Goal: Task Accomplishment & Management: Complete application form

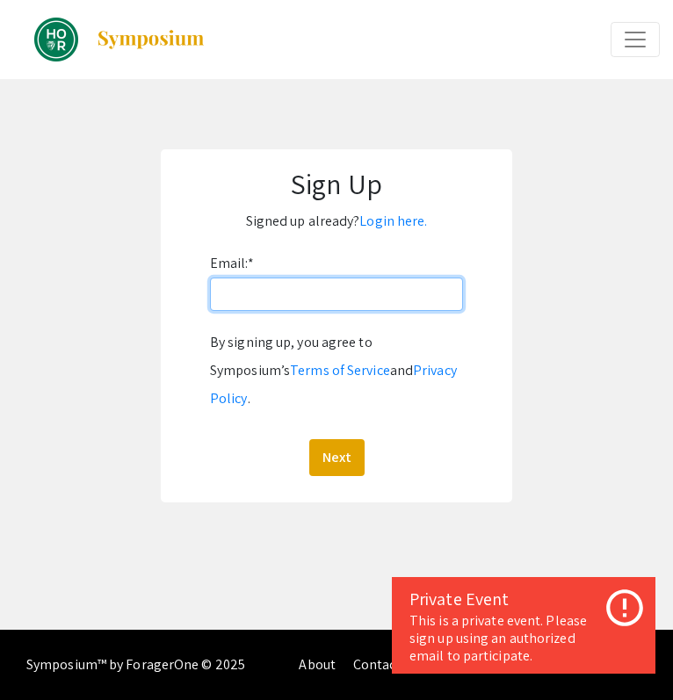
click at [373, 305] on input "Email: *" at bounding box center [336, 293] width 253 height 33
type input "seobomin01683@gmail.com"
click at [309, 439] on button "Next" at bounding box center [336, 457] width 55 height 37
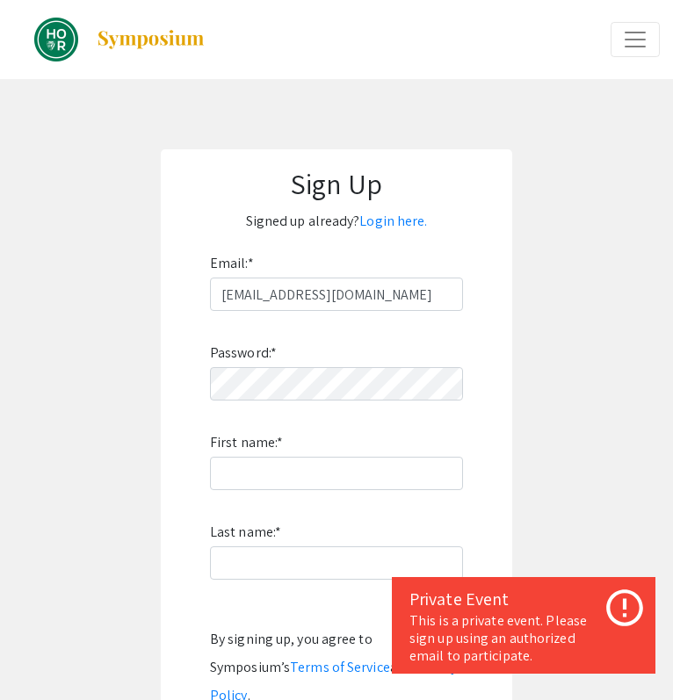
click at [313, 407] on div "Password: * First name: * Last name: * By signing up, you agree to Symposium’s …" at bounding box center [336, 542] width 253 height 462
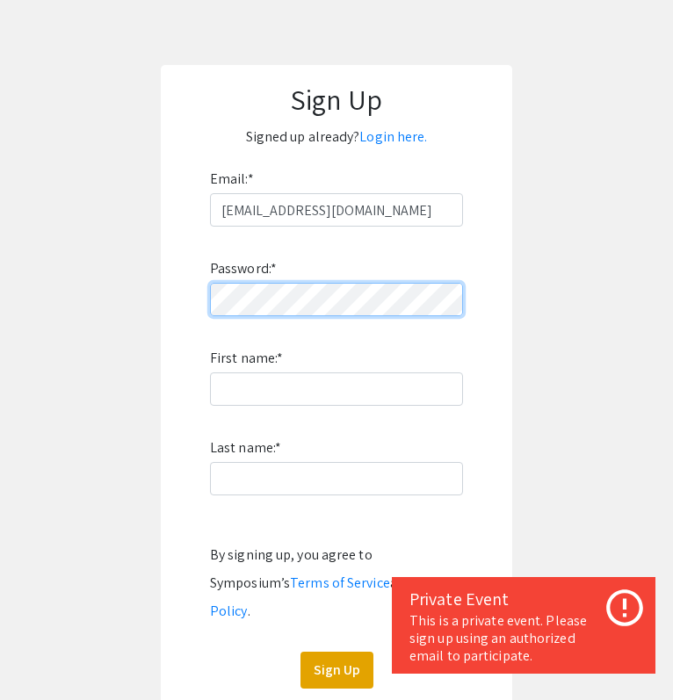
scroll to position [212, 0]
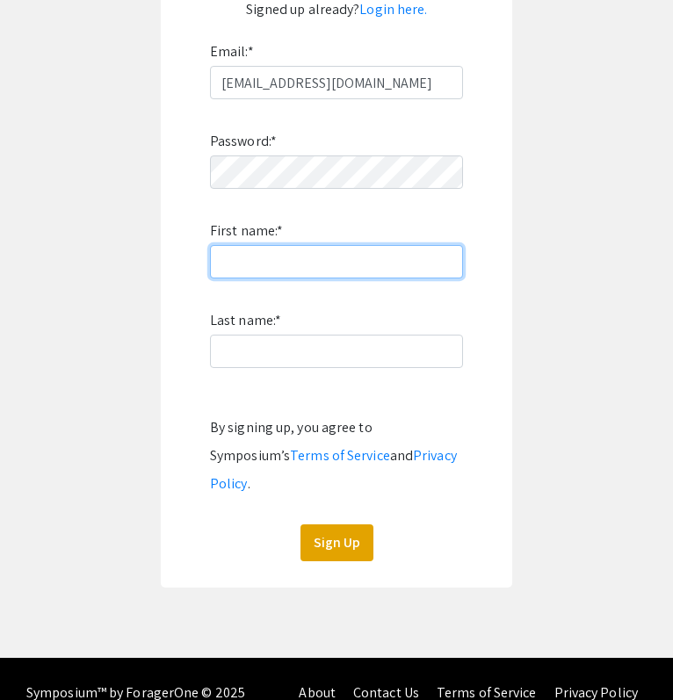
click at [280, 261] on input "First name: *" at bounding box center [336, 261] width 253 height 33
type input "Bomin"
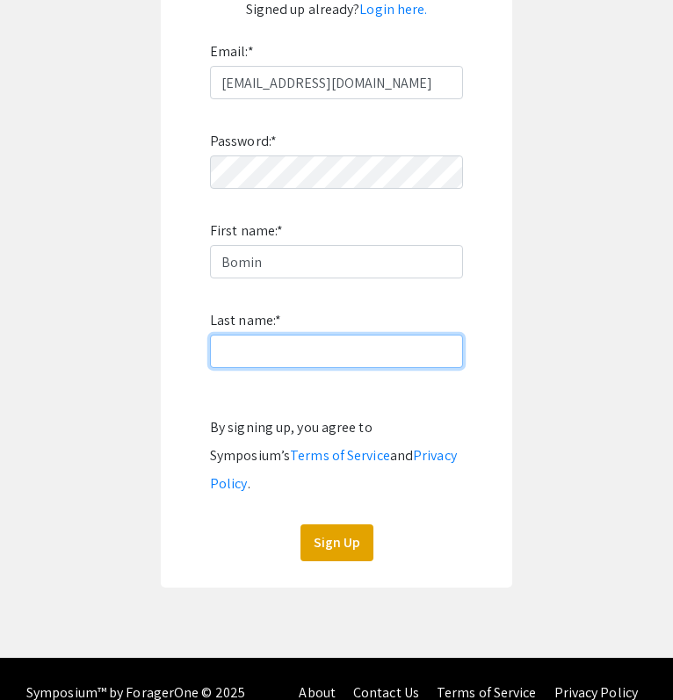
click at [234, 346] on input "Last name: *" at bounding box center [336, 350] width 253 height 33
type input "[PERSON_NAME]"
click button "Sign Up" at bounding box center [336, 542] width 73 height 37
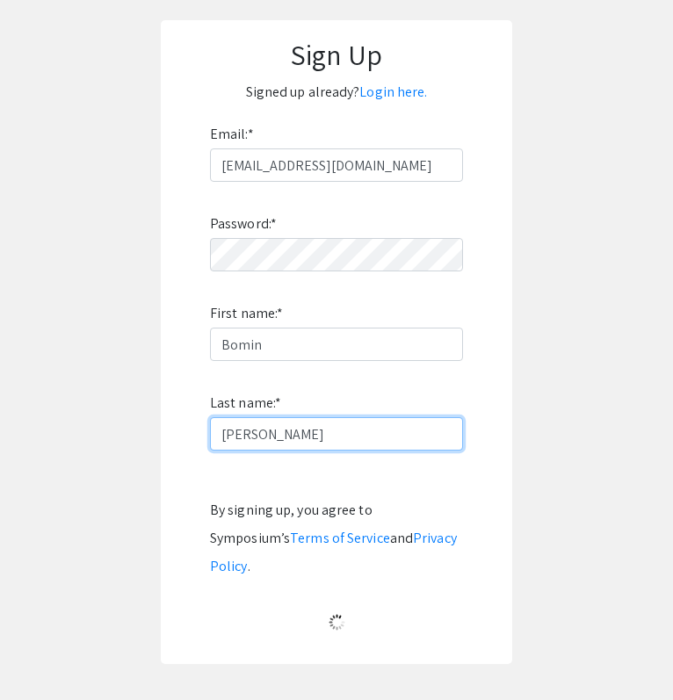
scroll to position [0, 0]
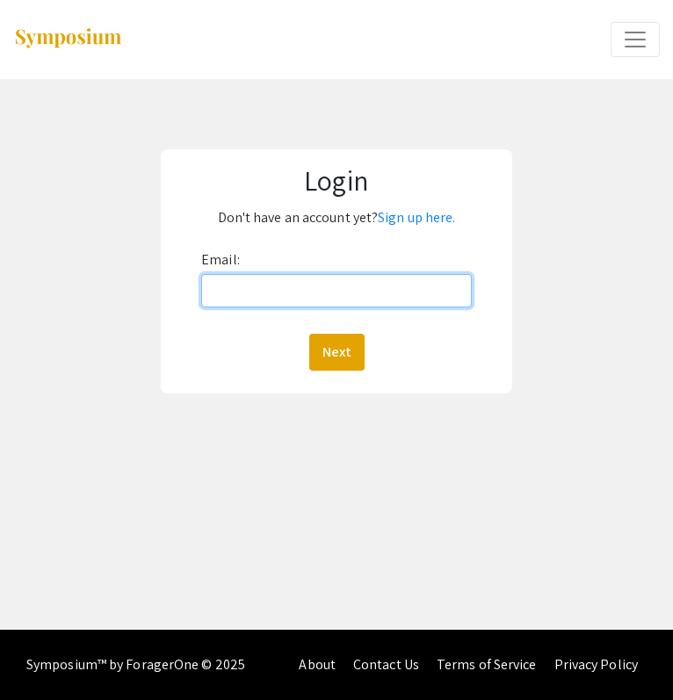
click at [399, 291] on input "Email:" at bounding box center [336, 290] width 270 height 33
type input "[EMAIL_ADDRESS][DOMAIN_NAME]"
click at [309, 334] on button "Next" at bounding box center [336, 352] width 55 height 37
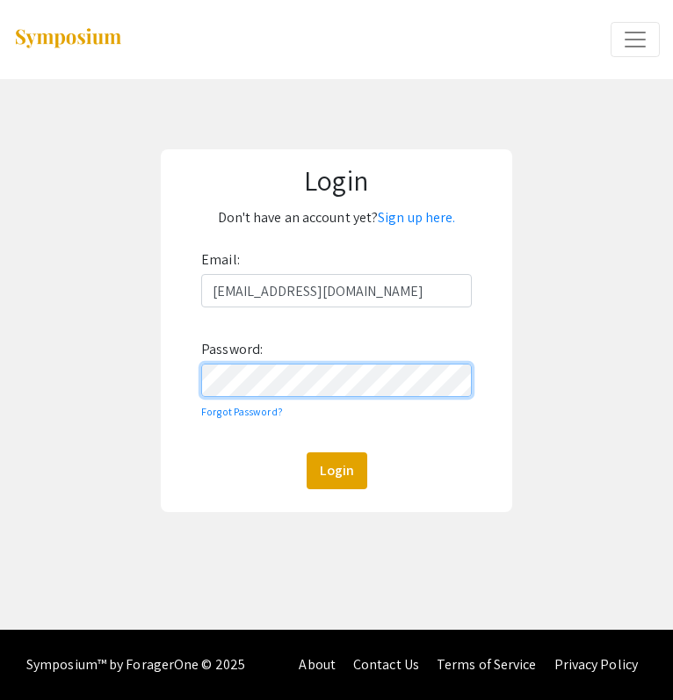
click at [306, 452] on button "Login" at bounding box center [336, 470] width 61 height 37
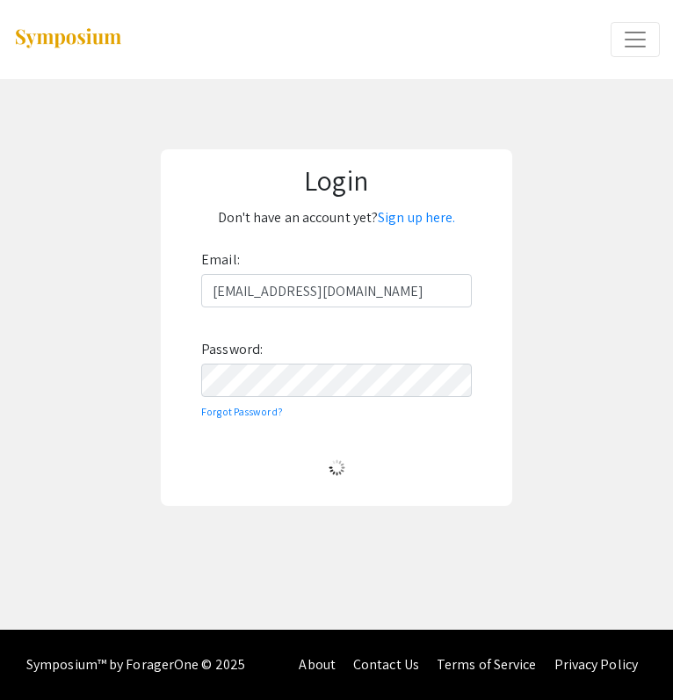
click at [556, 364] on div "Login Don't have an account yet? Sign up here. Email: seobomin01683@gmail.com P…" at bounding box center [336, 327] width 699 height 497
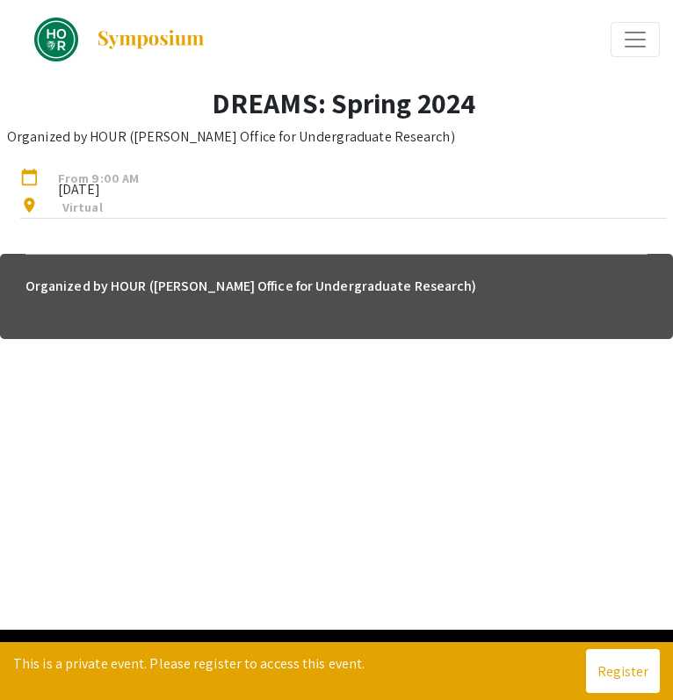
drag, startPoint x: 108, startPoint y: 177, endPoint x: 121, endPoint y: 189, distance: 17.4
click at [121, 189] on div "From 9:00 AM Apr 15, 2024" at bounding box center [107, 179] width 132 height 21
click at [551, 391] on div "arrow_back_ios Exit Event Welcome Page Presentations Live Sessions My Account M…" at bounding box center [336, 314] width 673 height 629
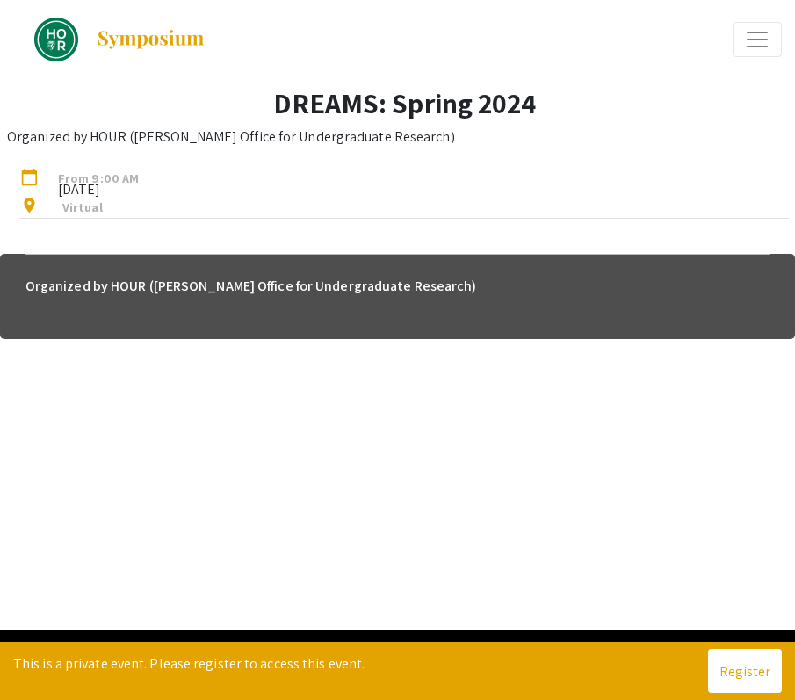
click at [105, 177] on span "From 9:00 AM" at bounding box center [98, 174] width 107 height 11
click at [100, 252] on app-registration-page-preview "DREAMS: Spring 2024 Organized by HOUR (Hopkins Office for Undergraduate Researc…" at bounding box center [397, 209] width 795 height 260
click at [119, 275] on h6 "Organized by HOUR (Hopkins Office for Undergraduate Research)" at bounding box center [397, 286] width 744 height 35
click at [37, 140] on p "Organized by HOUR (Hopkins Office for Undergraduate Research)" at bounding box center [231, 136] width 448 height 21
click at [335, 306] on div "Organized by HOUR ([PERSON_NAME] Office for Undergraduate Research)" at bounding box center [397, 296] width 795 height 85
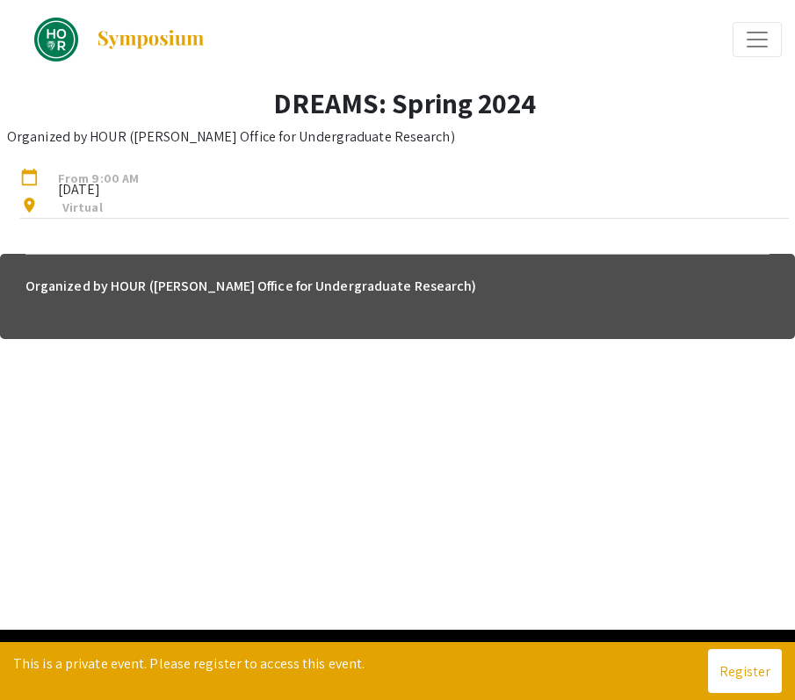
click at [750, 40] on span "Expand or Collapse Menu" at bounding box center [757, 39] width 26 height 26
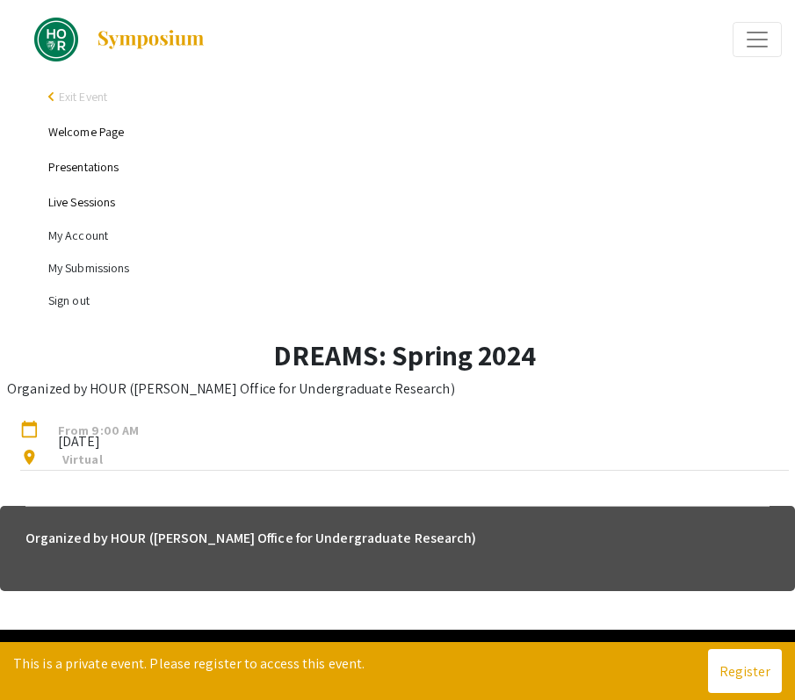
click at [49, 425] on span "From 9:00 AM" at bounding box center [98, 426] width 107 height 11
click at [14, 424] on div "calendar_today From 9:00 AM Apr 15, 2024" at bounding box center [391, 428] width 768 height 28
click at [86, 173] on link "Presentations" at bounding box center [83, 167] width 70 height 16
click at [94, 166] on link "Presentations" at bounding box center [83, 167] width 70 height 16
click at [115, 424] on span "From 9:00 AM" at bounding box center [98, 426] width 107 height 11
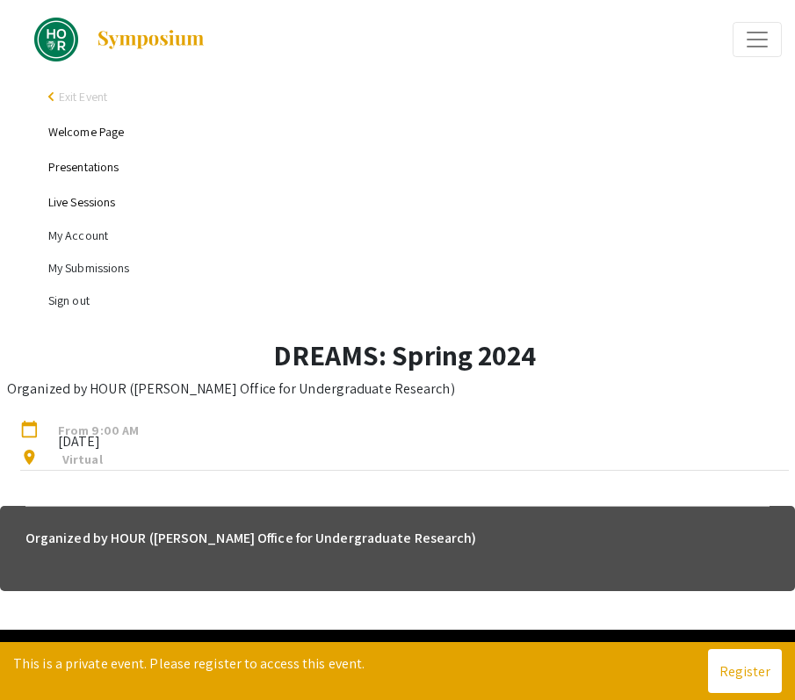
click at [62, 94] on span "Exit Event" at bounding box center [83, 97] width 48 height 16
click at [106, 490] on div "DREAMS: Spring 2024 Organized by HOUR (Hopkins Office for Undergraduate Researc…" at bounding box center [397, 413] width 795 height 164
click at [109, 442] on span "Apr 15, 2024" at bounding box center [98, 436] width 107 height 11
drag, startPoint x: 121, startPoint y: 473, endPoint x: 117, endPoint y: 407, distance: 66.0
click at [117, 407] on div "DREAMS: Spring 2024 Organized by HOUR (Hopkins Office for Undergraduate Researc…" at bounding box center [404, 413] width 795 height 150
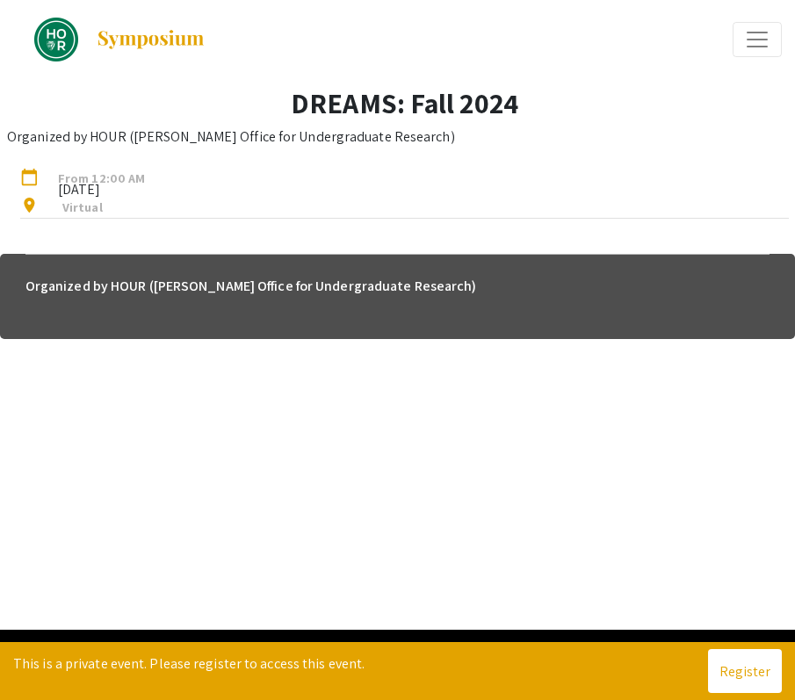
drag, startPoint x: 65, startPoint y: 181, endPoint x: 119, endPoint y: 198, distance: 56.9
click at [119, 190] on span "Oct 21, 2024" at bounding box center [101, 184] width 113 height 11
click at [94, 203] on span "Virtual" at bounding box center [82, 206] width 40 height 17
click at [96, 279] on h6 "Organized by HOUR (Hopkins Office for Undergraduate Research)" at bounding box center [397, 286] width 744 height 35
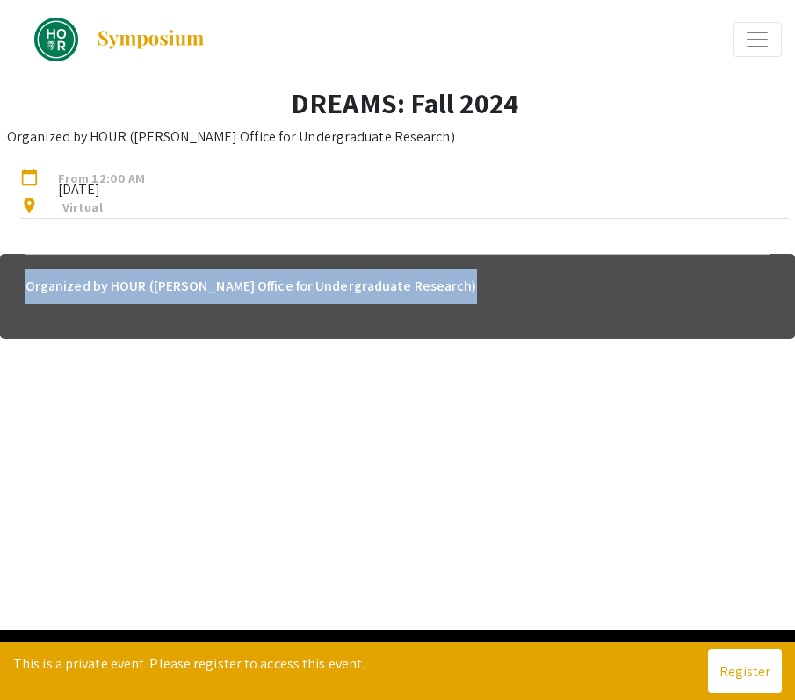
drag, startPoint x: 92, startPoint y: 249, endPoint x: 199, endPoint y: 522, distance: 293.3
click at [199, 524] on div "arrow_back_ios Exit Event Welcome Page Presentations Live Sessions My Account M…" at bounding box center [397, 314] width 795 height 629
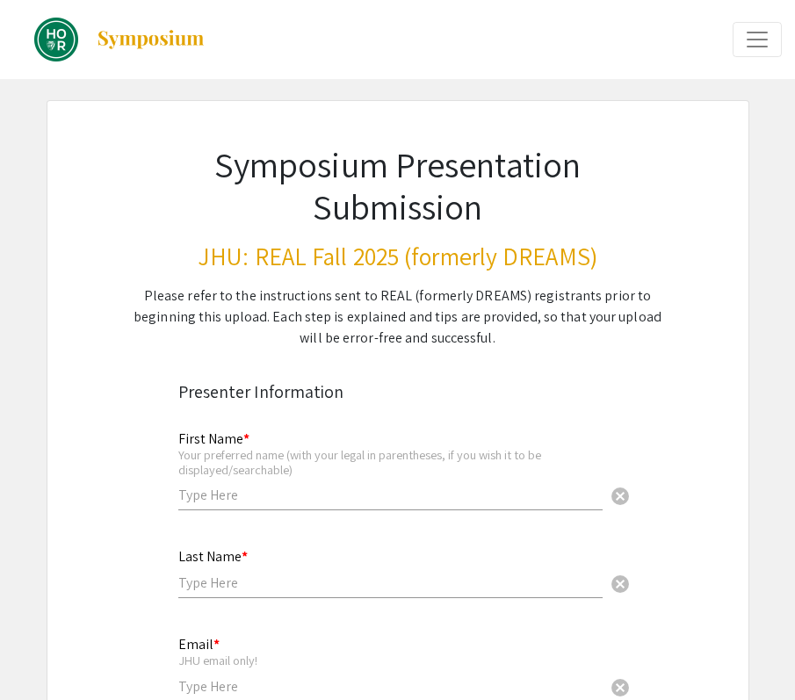
click at [374, 472] on div "Your preferred name (with your legal in parentheses, if you wish it to be displ…" at bounding box center [390, 462] width 424 height 31
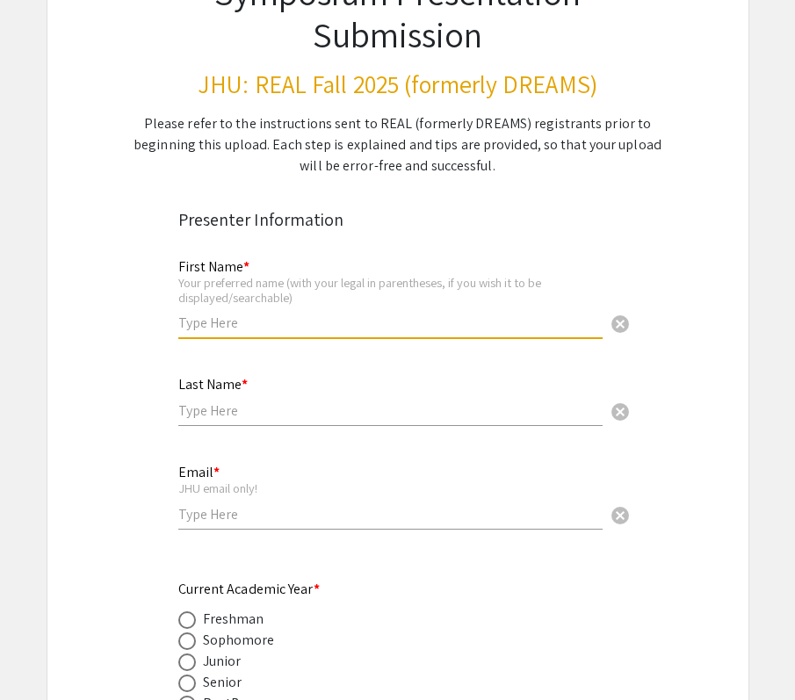
scroll to position [176, 0]
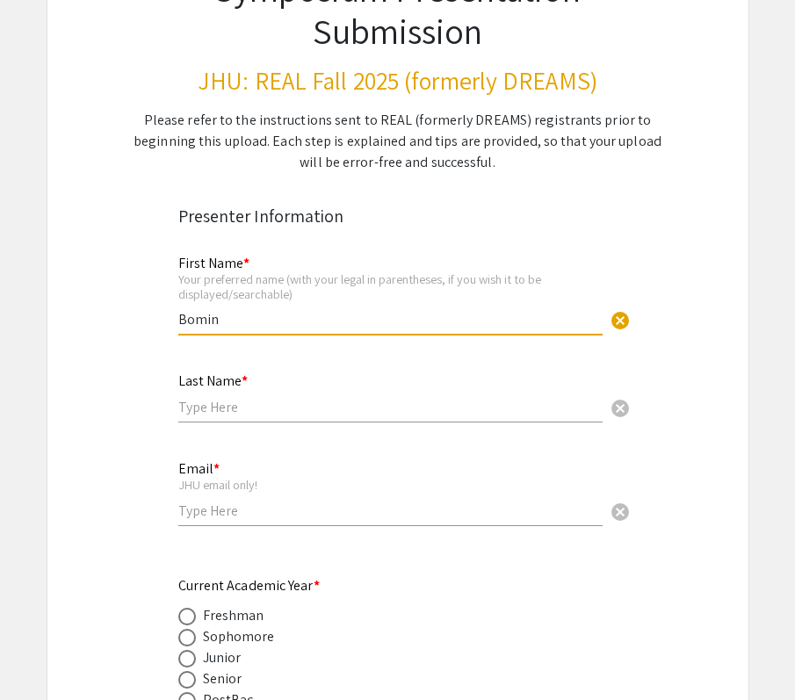
type input "Bomin"
click at [198, 396] on div "Last Name * cancel" at bounding box center [390, 389] width 424 height 67
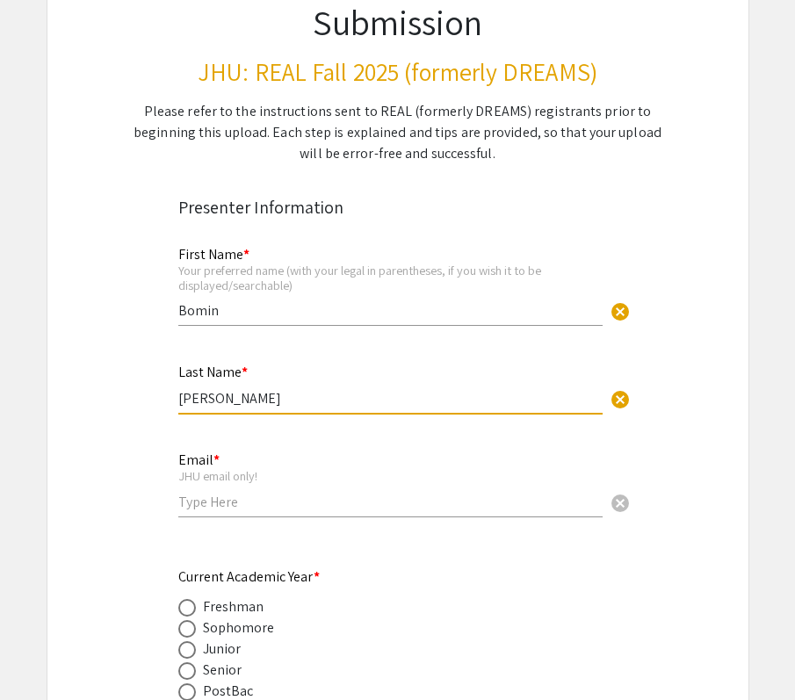
scroll to position [189, 0]
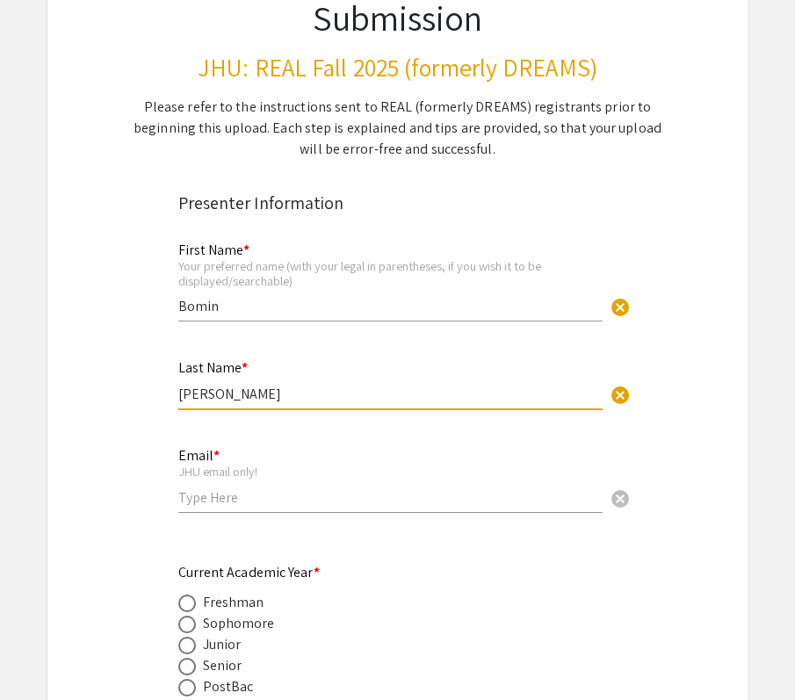
type input "[PERSON_NAME]"
click at [233, 495] on input "email" at bounding box center [390, 497] width 424 height 18
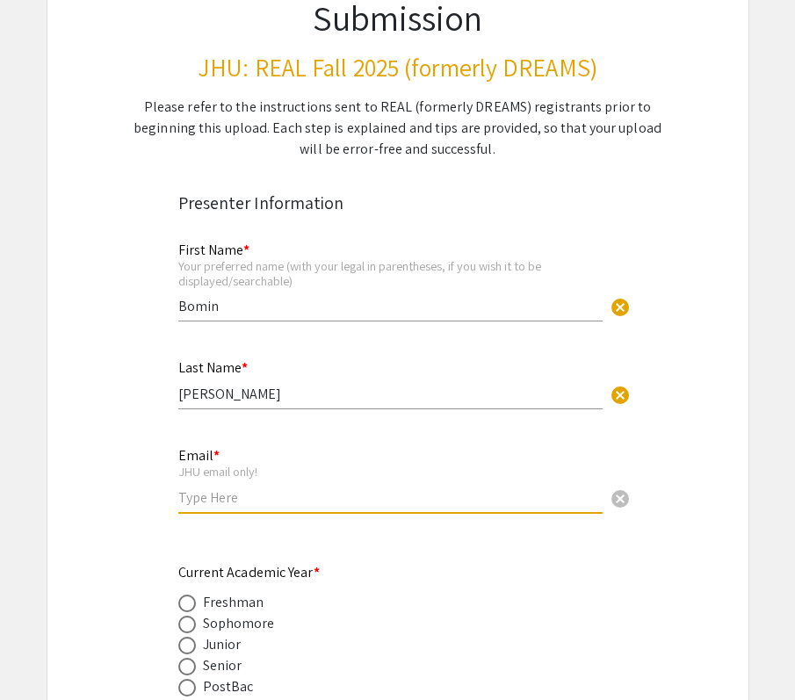
type input "[EMAIL_ADDRESS][DOMAIN_NAME]"
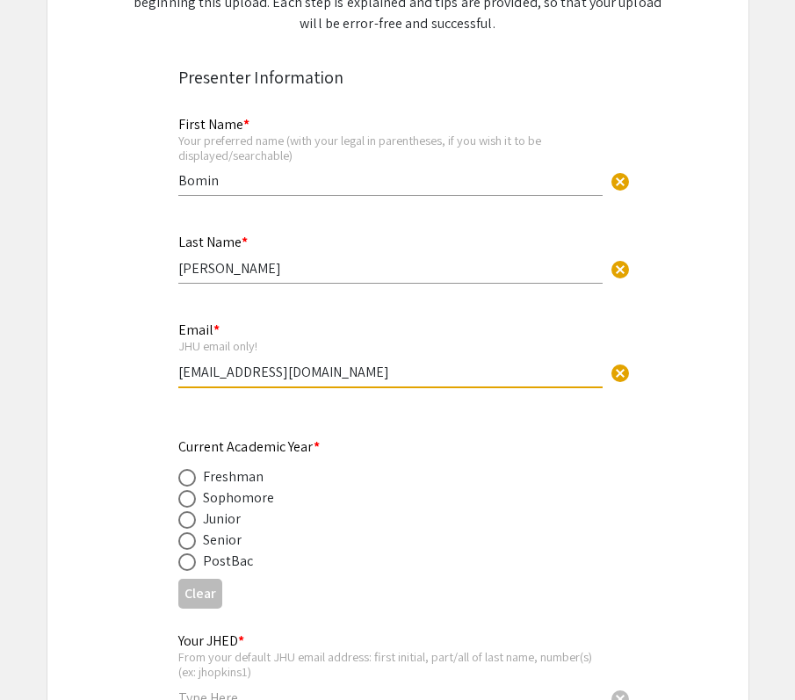
scroll to position [343, 0]
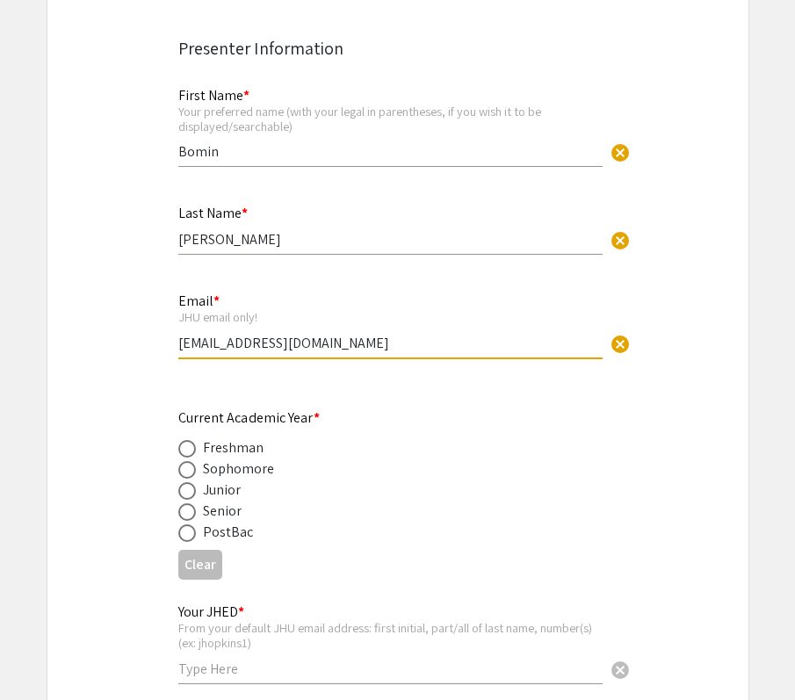
click at [221, 515] on div "Senior" at bounding box center [223, 510] width 40 height 21
click at [186, 513] on span at bounding box center [187, 512] width 18 height 18
click at [186, 513] on input "radio" at bounding box center [187, 512] width 18 height 18
radio input "true"
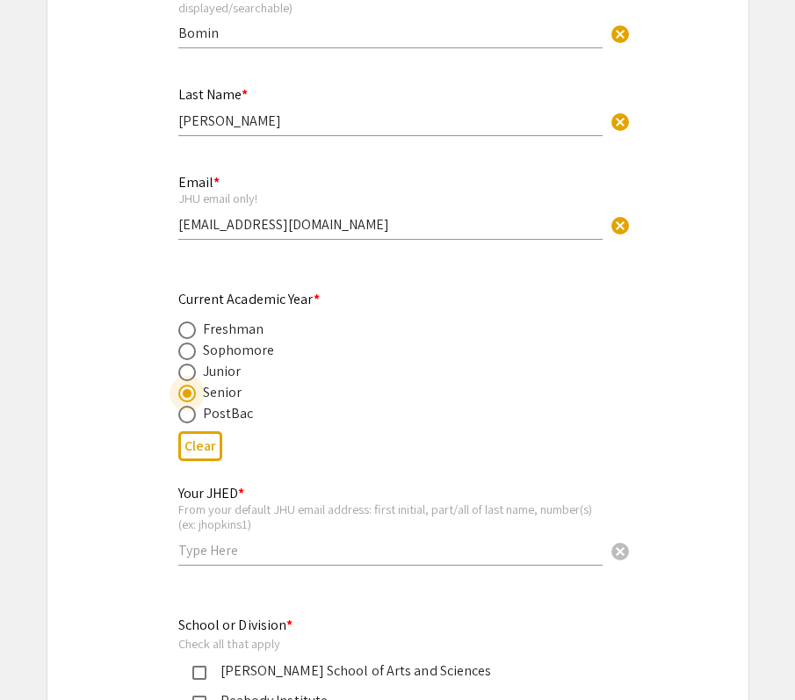
scroll to position [627, 0]
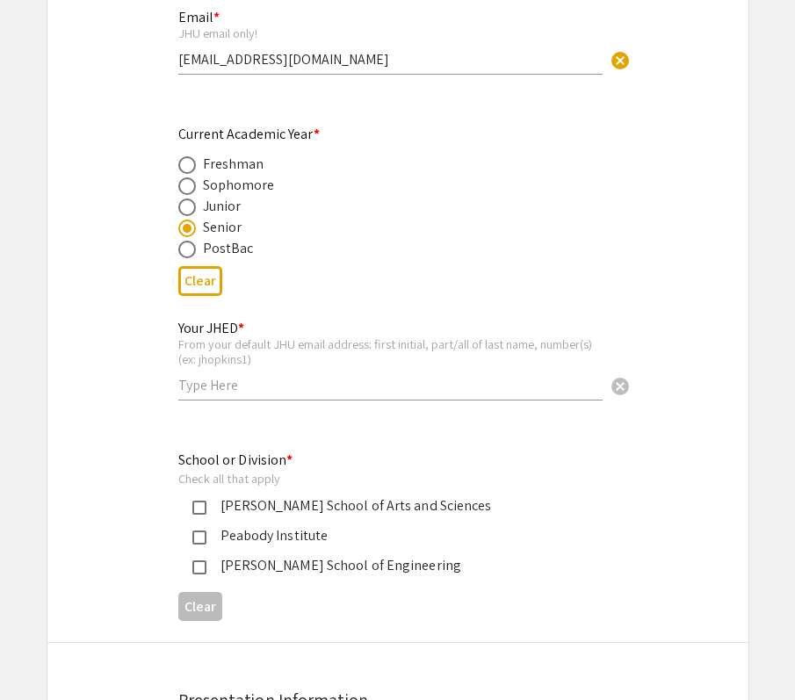
click at [227, 373] on div "Your JHED * From your default JHU email address: first initial, part/all of las…" at bounding box center [390, 351] width 424 height 97
click at [227, 385] on input "text" at bounding box center [390, 385] width 424 height 18
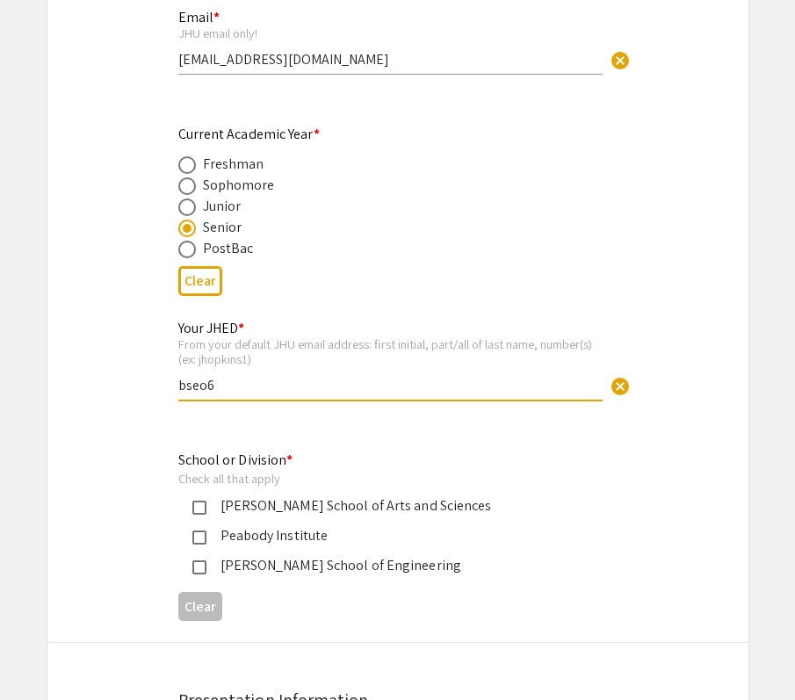
type input "bseo6"
click at [383, 457] on div "School or Division * Check all that apply [PERSON_NAME] School of Arts and Scie…" at bounding box center [383, 513] width 411 height 126
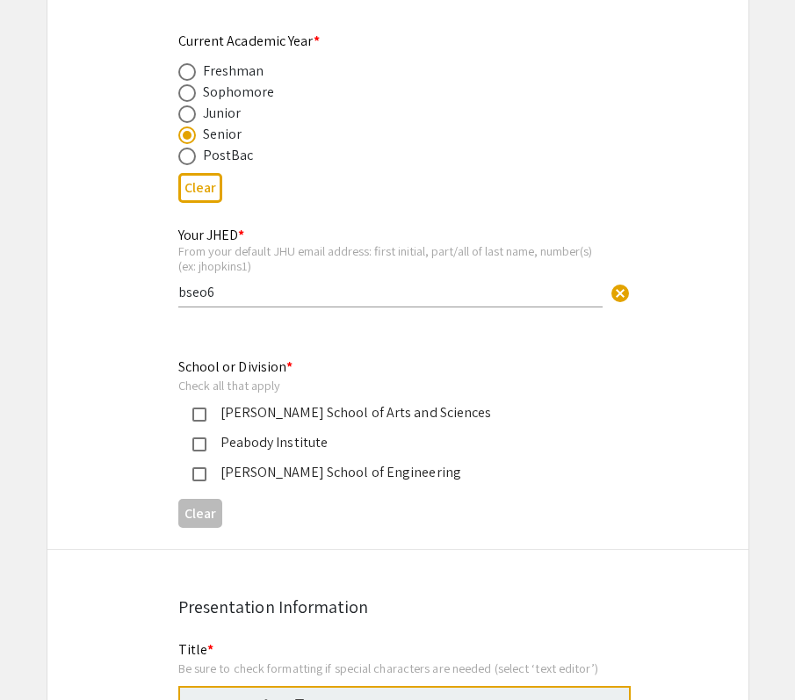
scroll to position [721, 0]
click at [228, 403] on div "[PERSON_NAME] School of Arts and Sciences" at bounding box center [390, 411] width 369 height 21
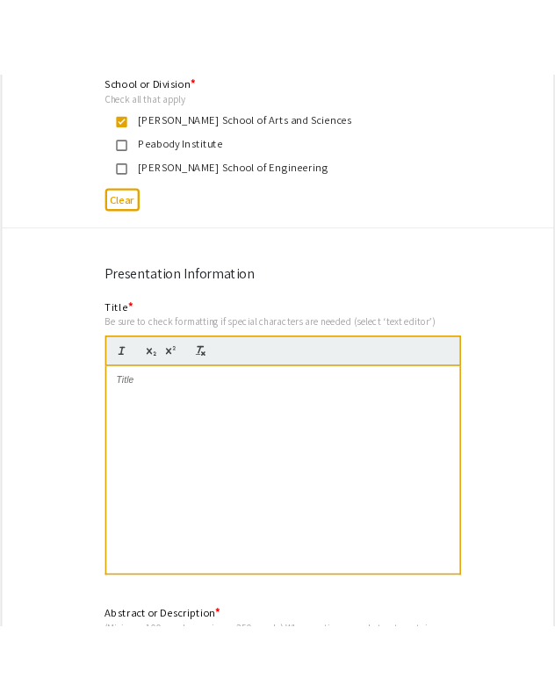
scroll to position [1104, 0]
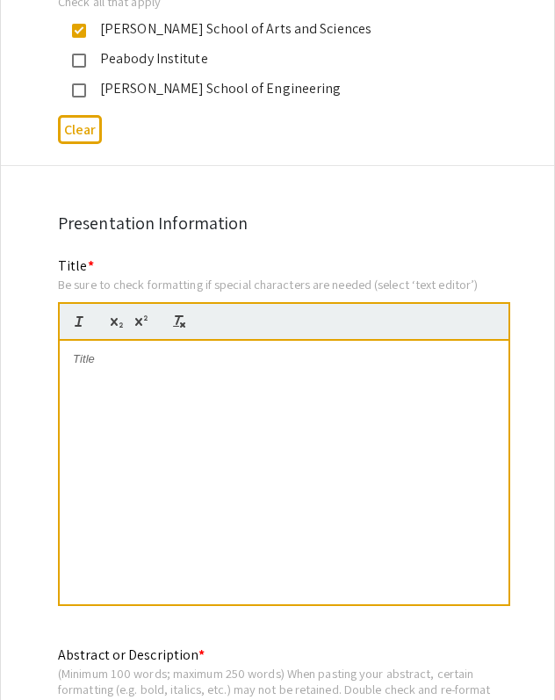
click at [234, 363] on p at bounding box center [284, 359] width 422 height 16
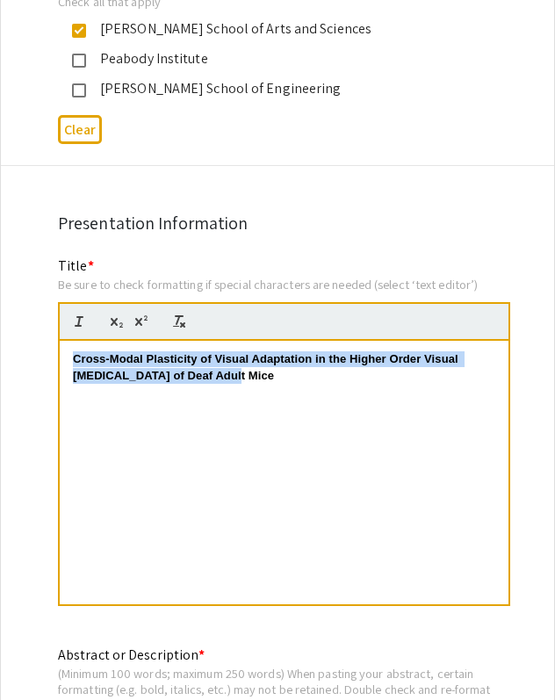
drag, startPoint x: 252, startPoint y: 383, endPoint x: 61, endPoint y: 347, distance: 194.7
click at [60, 347] on div "Cross-Modal Plasticity of Visual Adaptation in the Higher Order Visual [MEDICAL…" at bounding box center [284, 472] width 449 height 263
click at [70, 327] on button "button" at bounding box center [79, 321] width 25 height 21
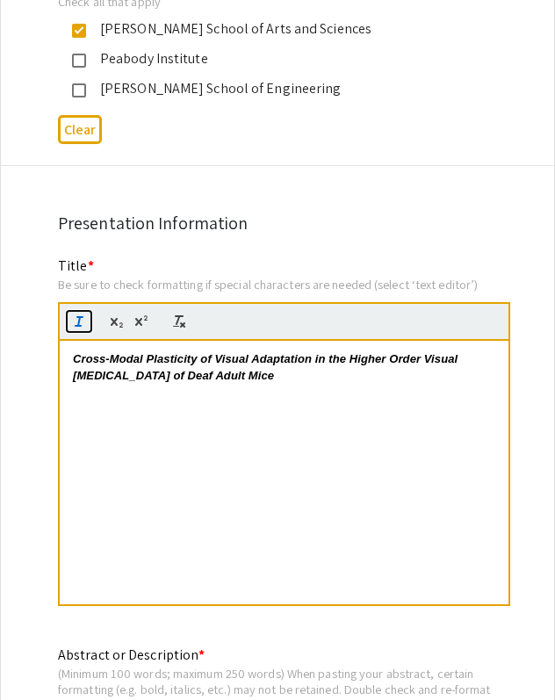
click at [77, 323] on icon "button" at bounding box center [79, 321] width 16 height 16
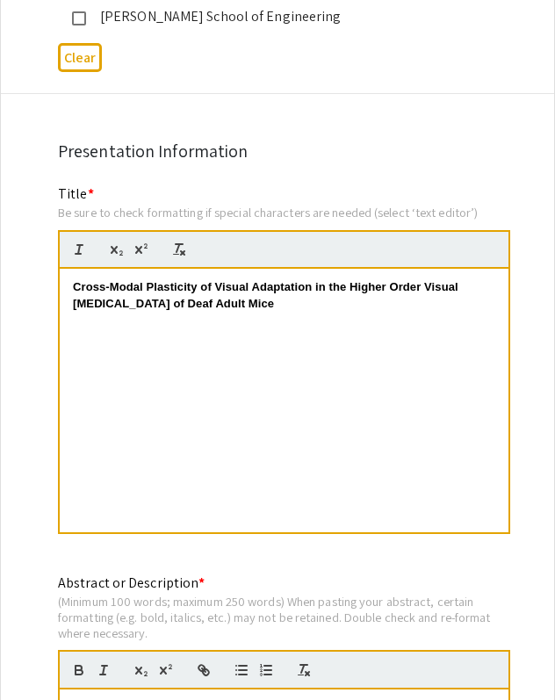
scroll to position [1191, 0]
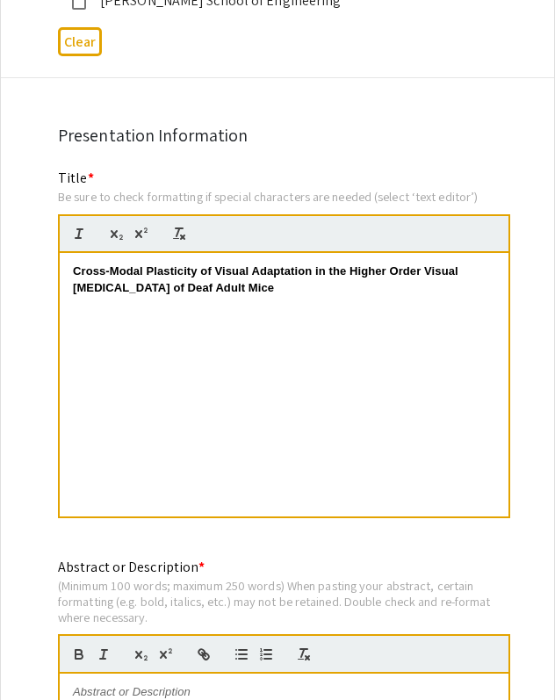
click at [235, 451] on div "Cross-Modal Plasticity of Visual Adaptation in the Higher Order Visual [MEDICAL…" at bounding box center [284, 384] width 449 height 263
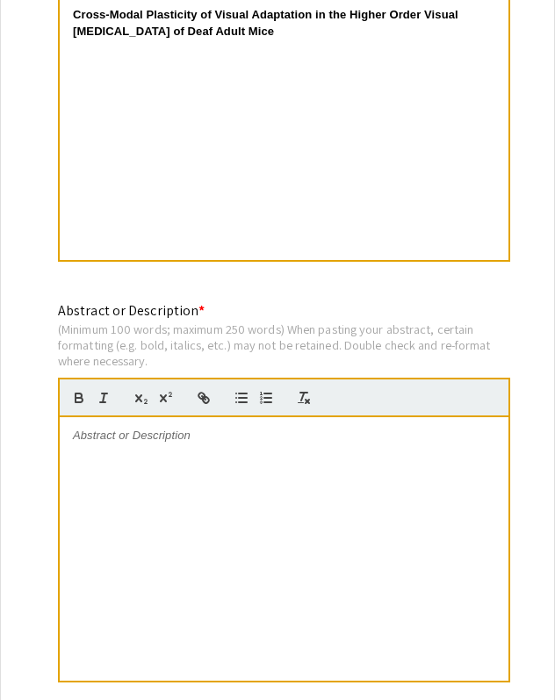
click at [143, 461] on div at bounding box center [284, 548] width 449 height 263
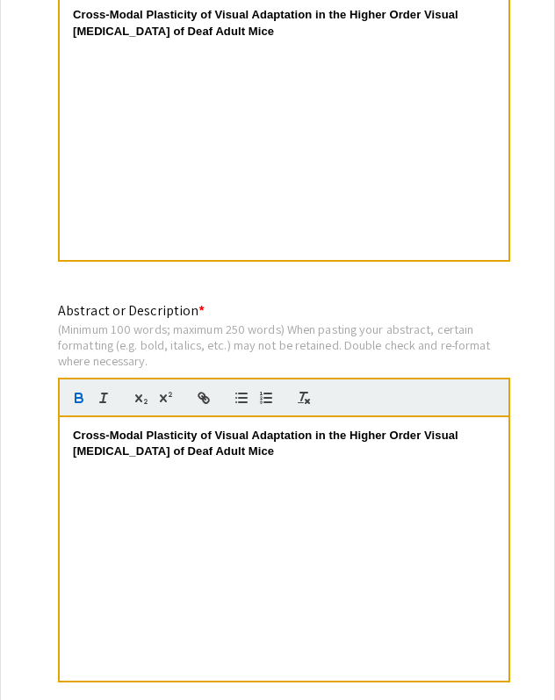
scroll to position [0, 0]
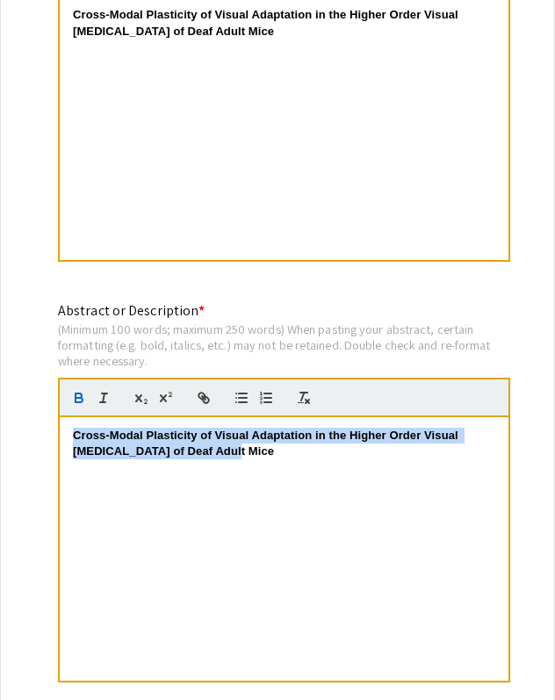
click at [73, 438] on strong "Cross-Modal Plasticity of Visual Adaptation in the Higher Order Visual [MEDICAL…" at bounding box center [267, 442] width 388 height 29
click at [73, 398] on icon "button" at bounding box center [79, 398] width 16 height 16
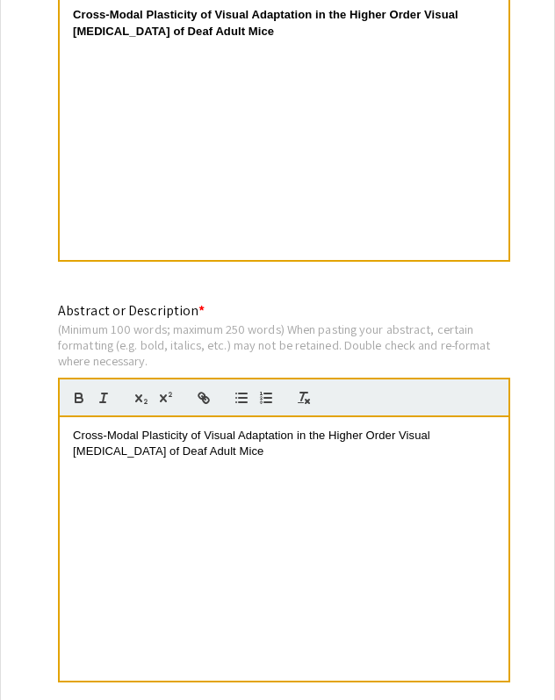
click at [251, 470] on div "Cross-Modal Plasticity of Visual Adaptation in the Higher Order Visual [MEDICAL…" at bounding box center [284, 548] width 449 height 263
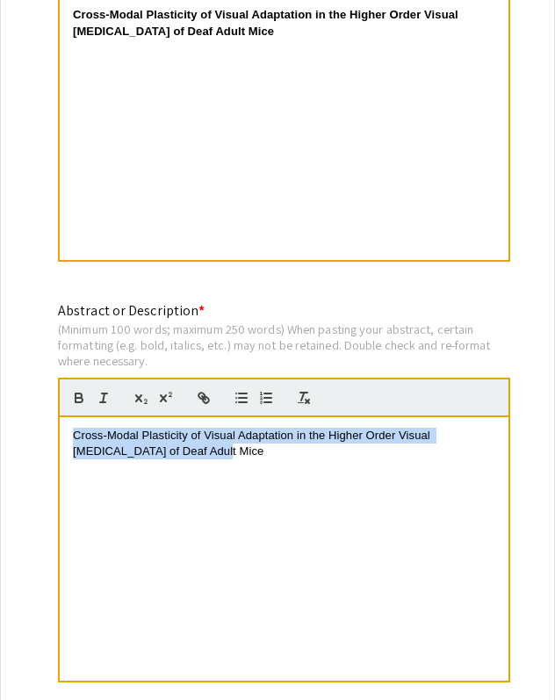
drag, startPoint x: 184, startPoint y: 461, endPoint x: 64, endPoint y: 435, distance: 122.9
click at [64, 435] on div "Cross-Modal Plasticity of Visual Adaptation in the Higher Order Visual [MEDICAL…" at bounding box center [284, 548] width 449 height 263
copy span "Cross-Modal Plasticity of Visual Adaptation in the Higher Order Visual [MEDICAL…"
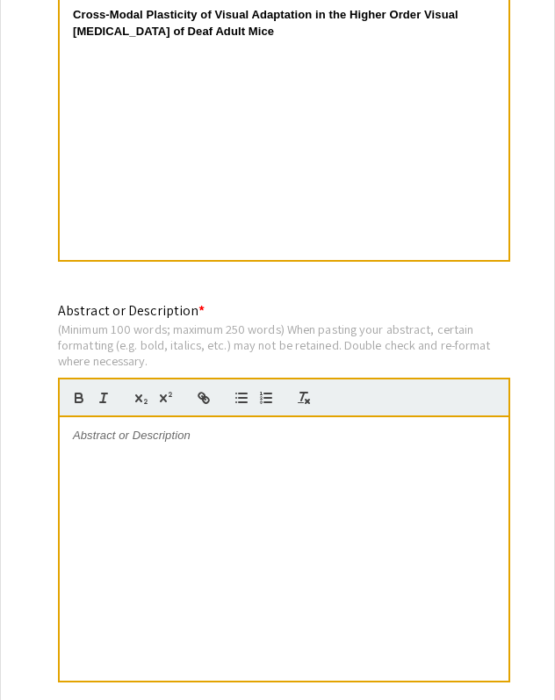
scroll to position [1322, 0]
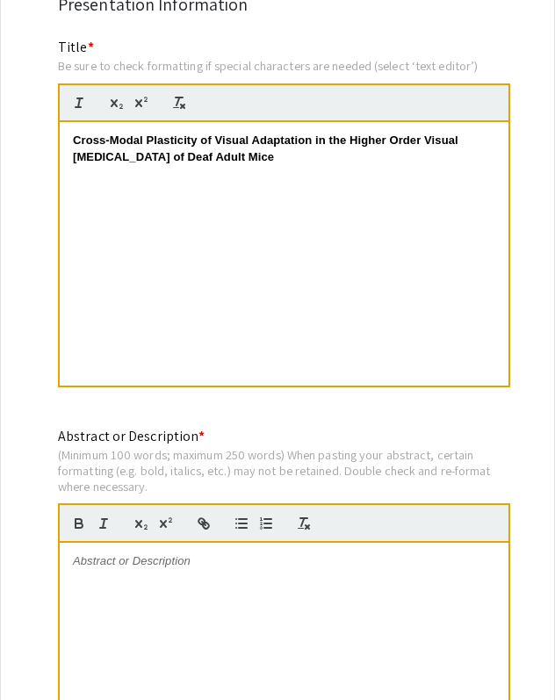
click at [202, 265] on div "Cross-Modal Plasticity of Visual Adaptation in the Higher Order Visual [MEDICAL…" at bounding box center [284, 253] width 449 height 263
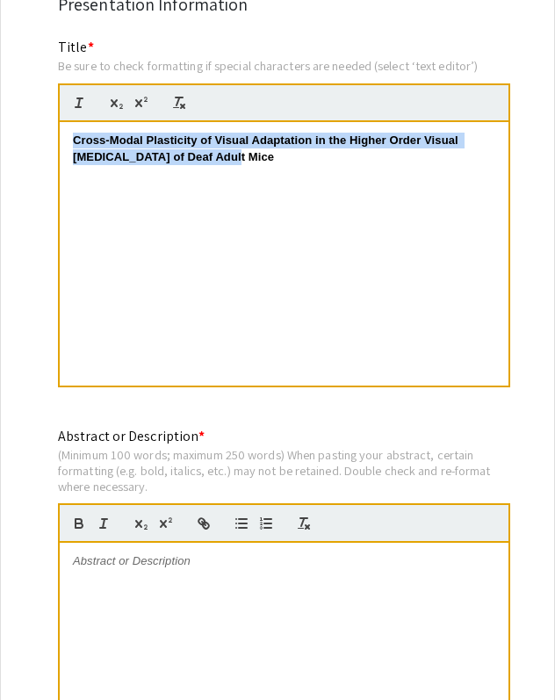
drag, startPoint x: 202, startPoint y: 265, endPoint x: 38, endPoint y: 137, distance: 208.3
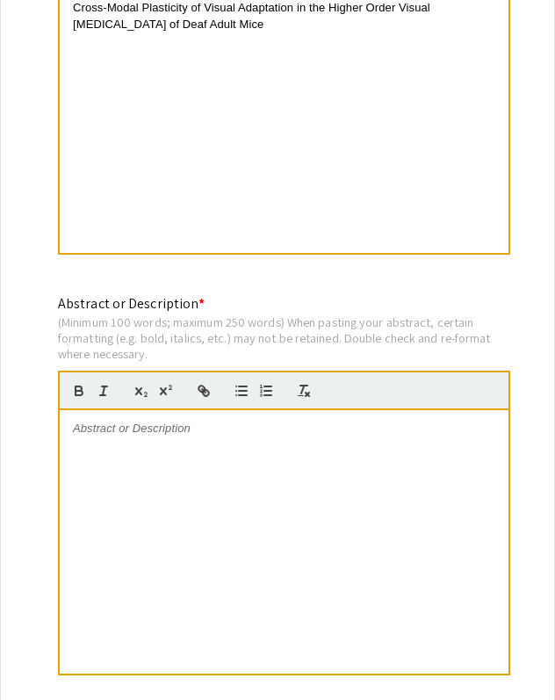
scroll to position [1537, 0]
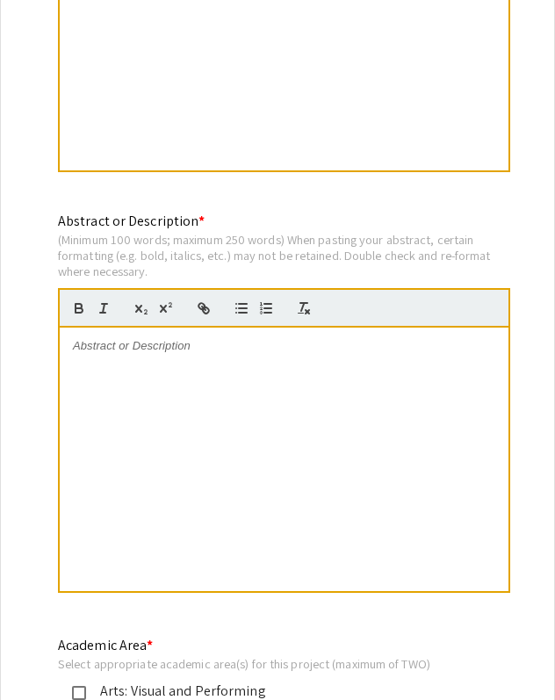
click at [248, 378] on div at bounding box center [284, 458] width 449 height 263
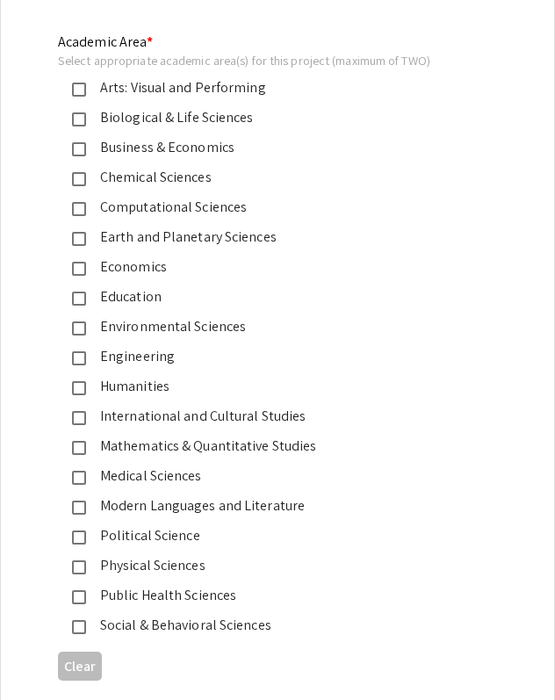
scroll to position [2124, 0]
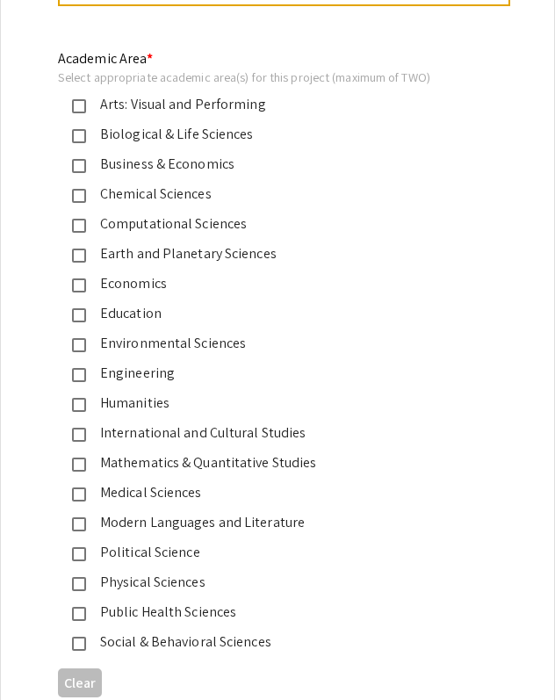
click at [129, 131] on div "Biological & Life Sciences" at bounding box center [270, 134] width 369 height 21
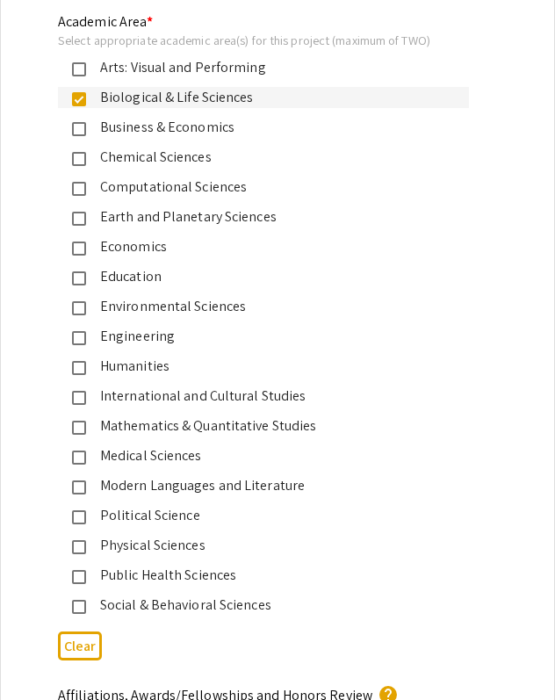
scroll to position [2162, 0]
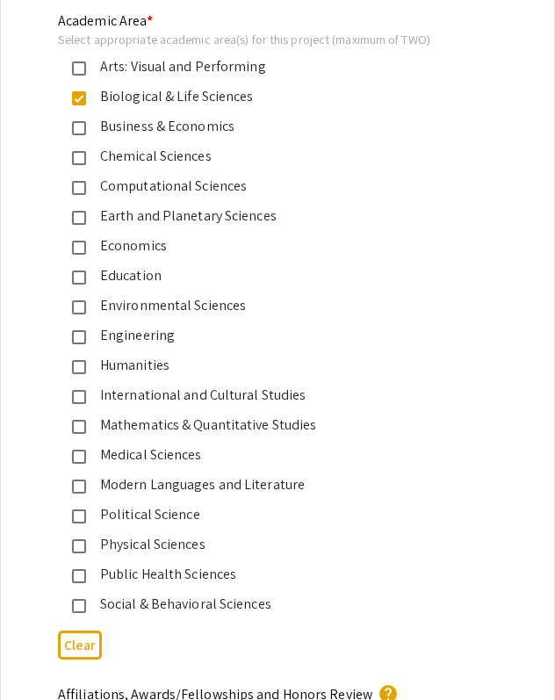
click at [148, 461] on div "Medical Sciences" at bounding box center [270, 454] width 369 height 21
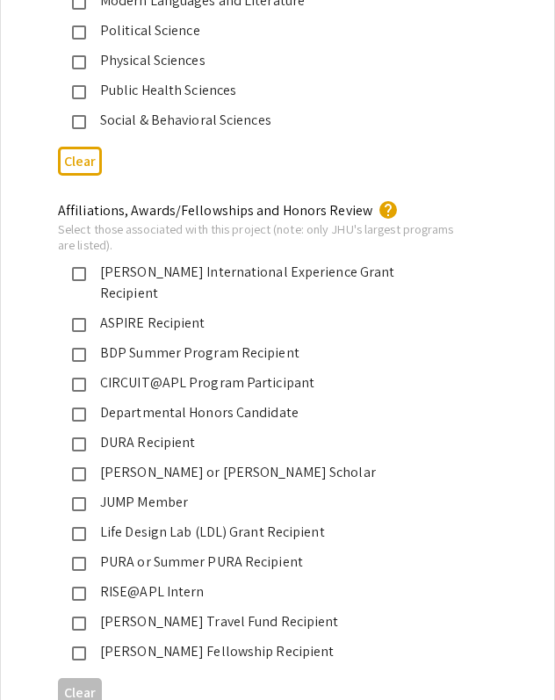
scroll to position [2668, 0]
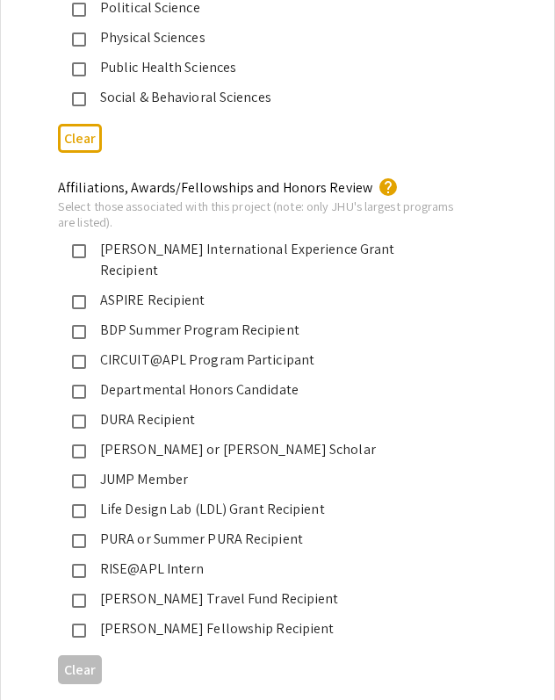
click at [201, 529] on div "PURA or Summer PURA Recipient" at bounding box center [270, 539] width 369 height 21
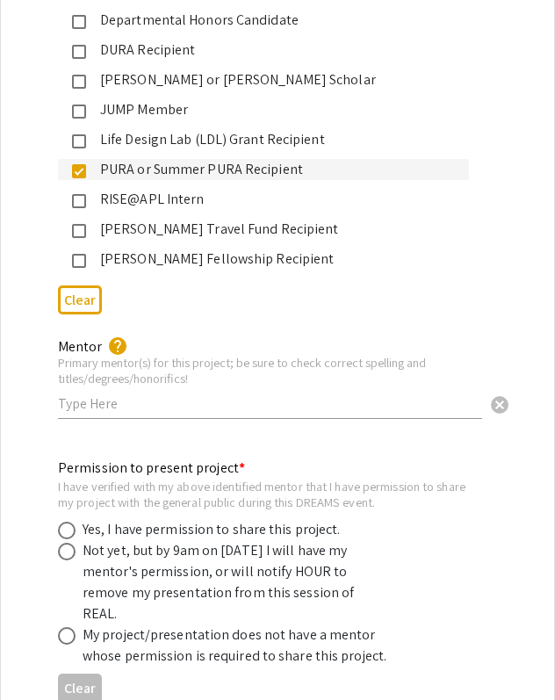
scroll to position [3039, 0]
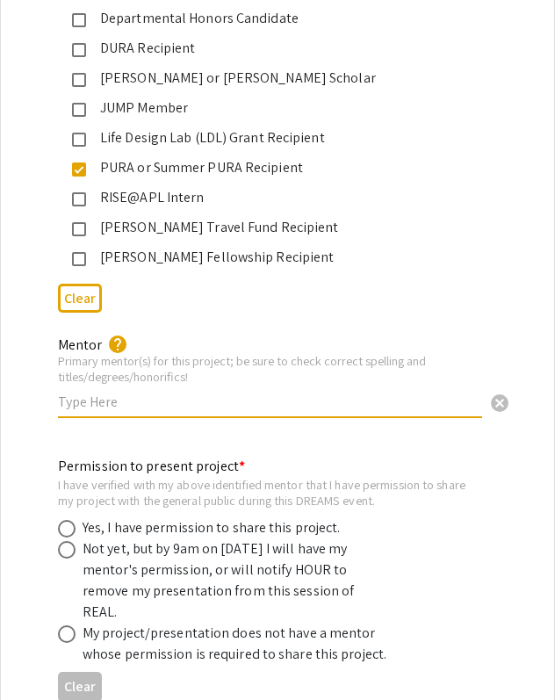
click at [257, 392] on input "text" at bounding box center [270, 401] width 424 height 18
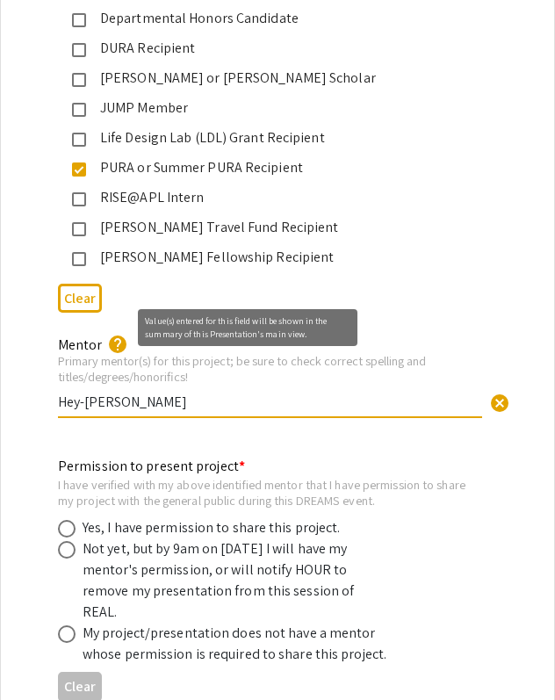
click at [116, 334] on mat-icon "help" at bounding box center [117, 344] width 21 height 21
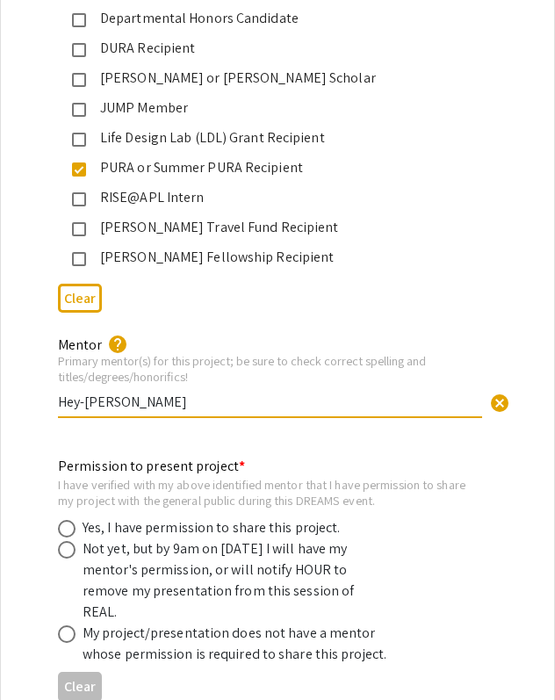
click at [116, 334] on mat-icon "help" at bounding box center [117, 344] width 21 height 21
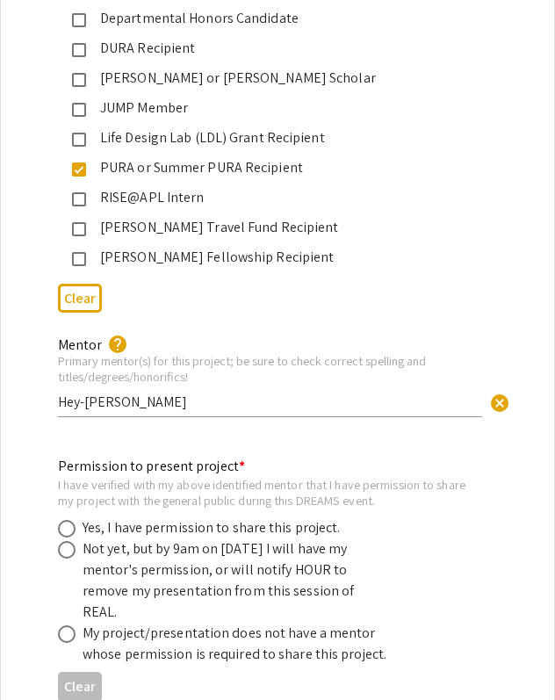
click at [114, 334] on mat-icon "help" at bounding box center [117, 344] width 21 height 21
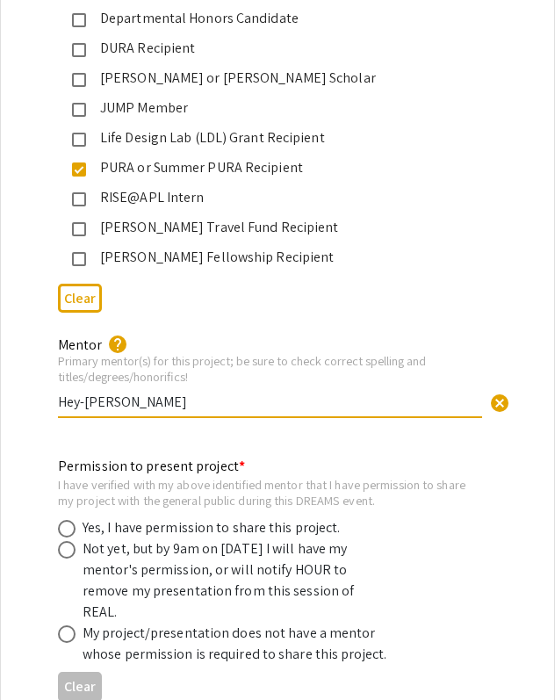
click at [117, 334] on mat-icon "help" at bounding box center [117, 344] width 21 height 21
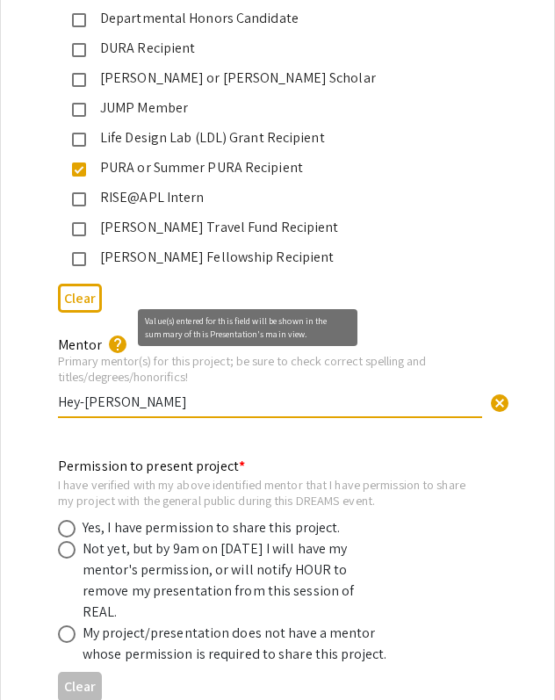
click at [167, 392] on input "Hey-[PERSON_NAME]" at bounding box center [270, 401] width 424 height 18
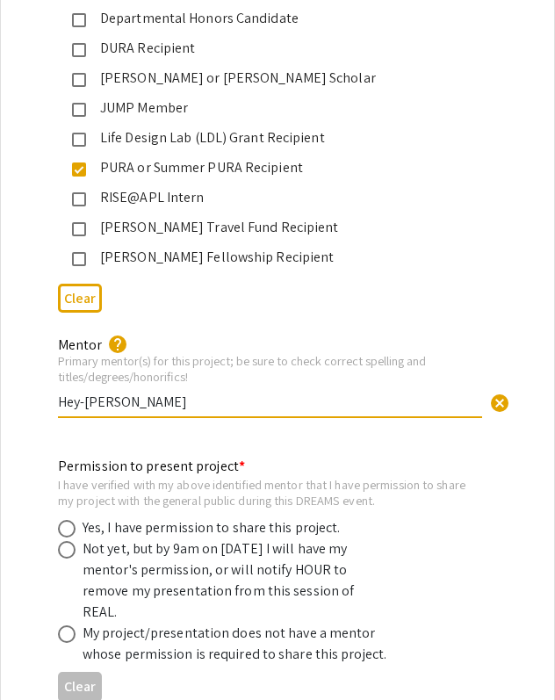
drag, startPoint x: 182, startPoint y: 389, endPoint x: 53, endPoint y: 378, distance: 129.5
click at [53, 378] on div "Mentor help Primary mentor(s) for this project; be sure to check correct spelli…" at bounding box center [277, 386] width 465 height 104
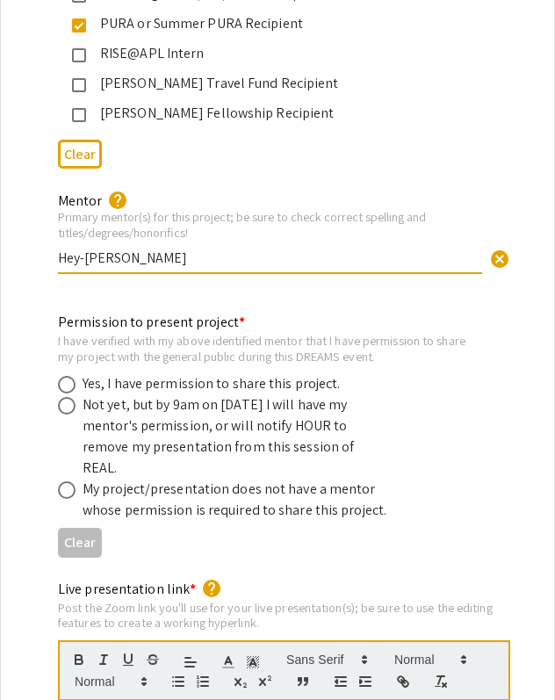
scroll to position [3241, 0]
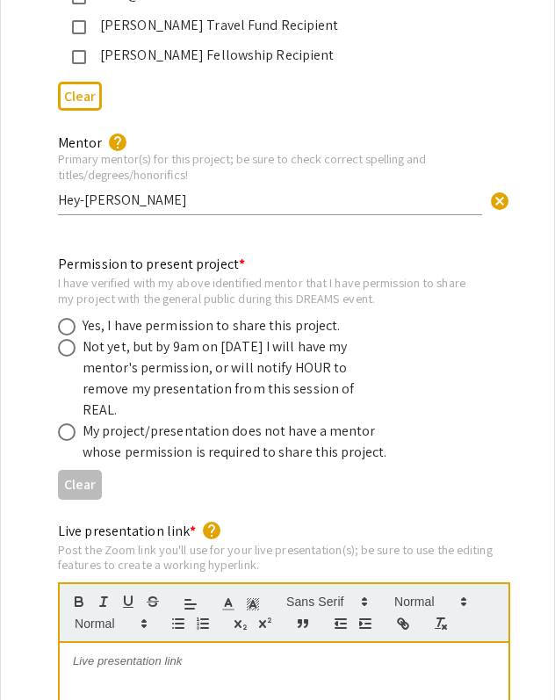
click at [367, 240] on div "Permission to present project * I have verified with my above identified mentor…" at bounding box center [277, 375] width 553 height 270
click at [209, 191] on input "Hey-[PERSON_NAME]" at bounding box center [270, 200] width 424 height 18
type input "Hey-[PERSON_NAME] PhD"
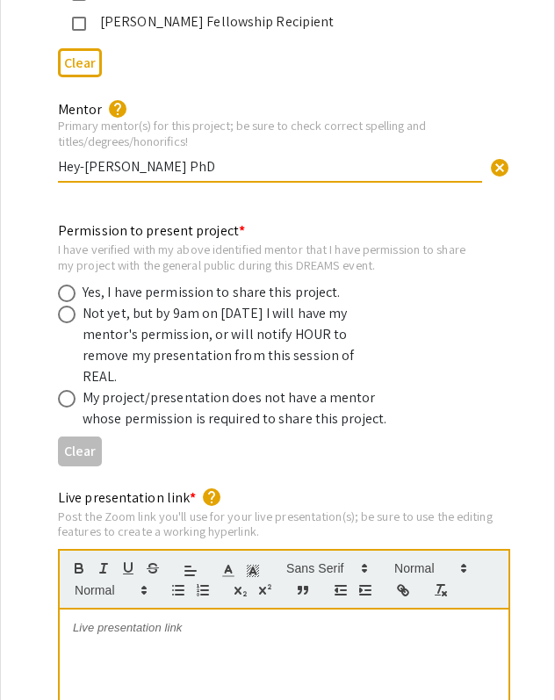
scroll to position [3316, 0]
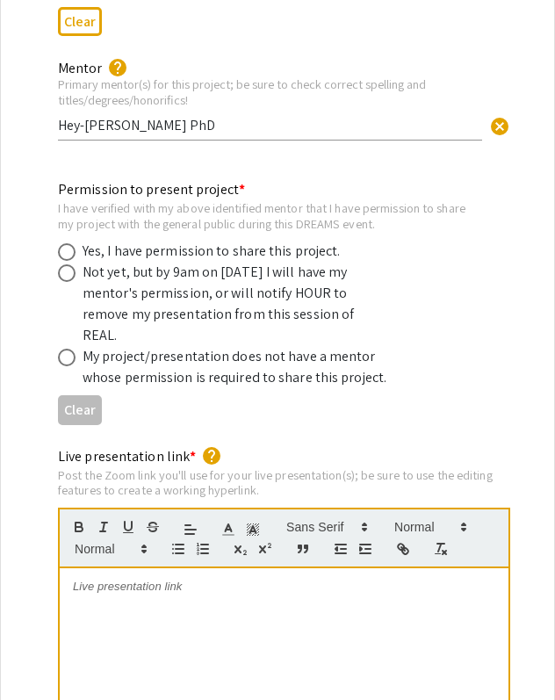
drag, startPoint x: 176, startPoint y: 197, endPoint x: 244, endPoint y: 209, distance: 68.7
click at [244, 209] on div "I have verified with my above identified mentor that I have permission to share…" at bounding box center [263, 215] width 411 height 31
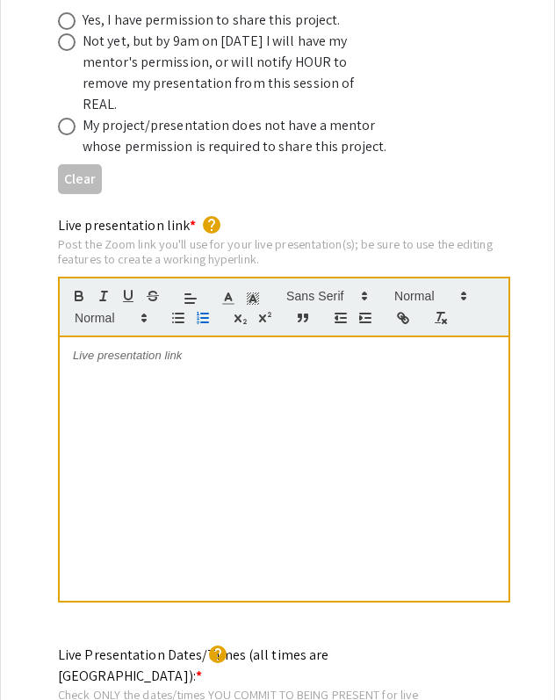
scroll to position [3553, 0]
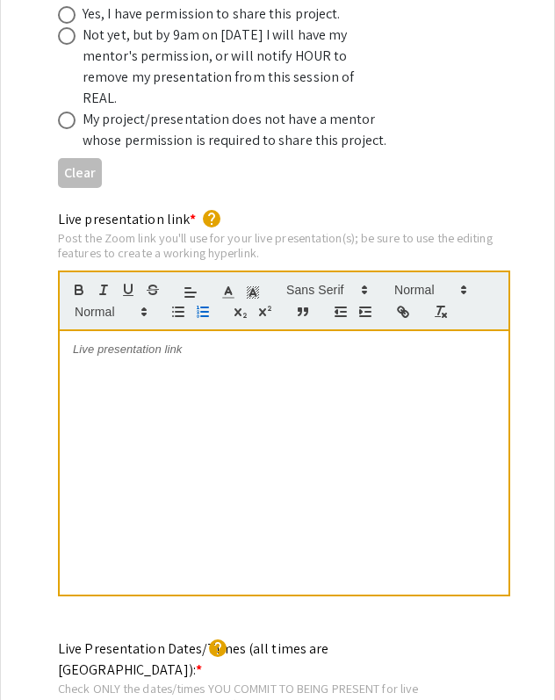
click at [205, 353] on div at bounding box center [284, 462] width 449 height 263
drag, startPoint x: 165, startPoint y: 197, endPoint x: 258, endPoint y: 222, distance: 96.5
click at [257, 230] on div "Post the Zoom link you'll use for your live presentation(s); be sure to use the…" at bounding box center [284, 245] width 452 height 31
click at [205, 368] on div at bounding box center [284, 462] width 449 height 263
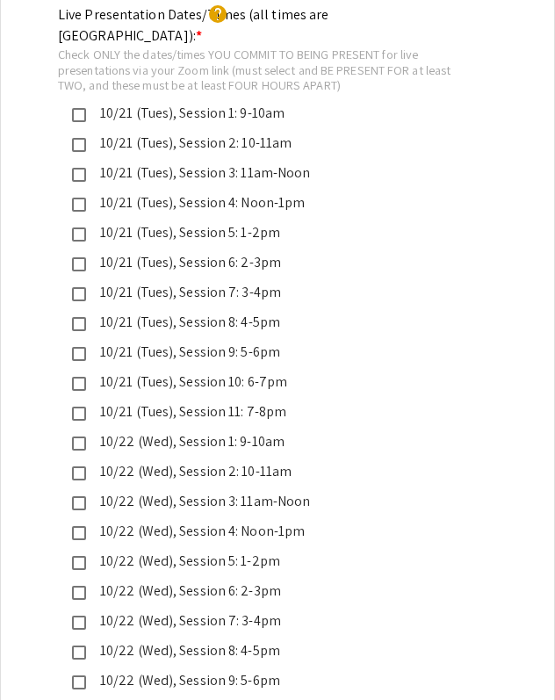
scroll to position [4184, 0]
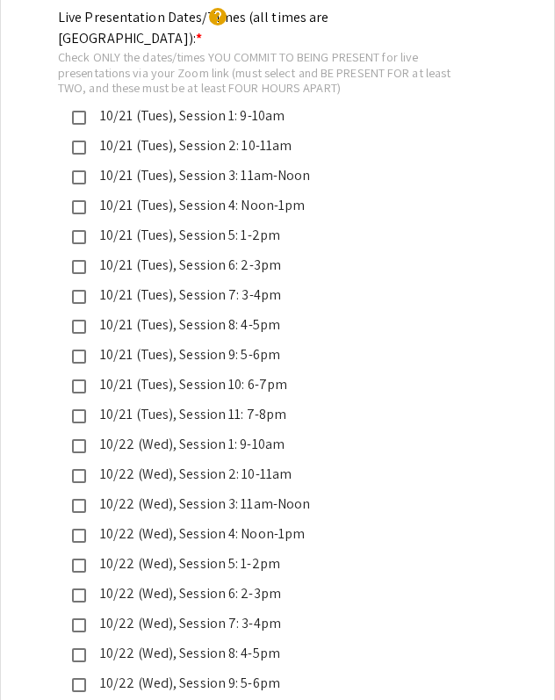
click at [185, 284] on div "10/21 (Tues), Session 7: 3-4pm" at bounding box center [270, 294] width 369 height 21
click at [205, 314] on div "10/21 (Tues), Session 8: 4-5pm" at bounding box center [270, 324] width 369 height 21
click at [241, 404] on div "10/21 (Tues), Session 11: 7-8pm" at bounding box center [270, 414] width 369 height 21
click at [78, 409] on mat-pseudo-checkbox at bounding box center [79, 416] width 14 height 14
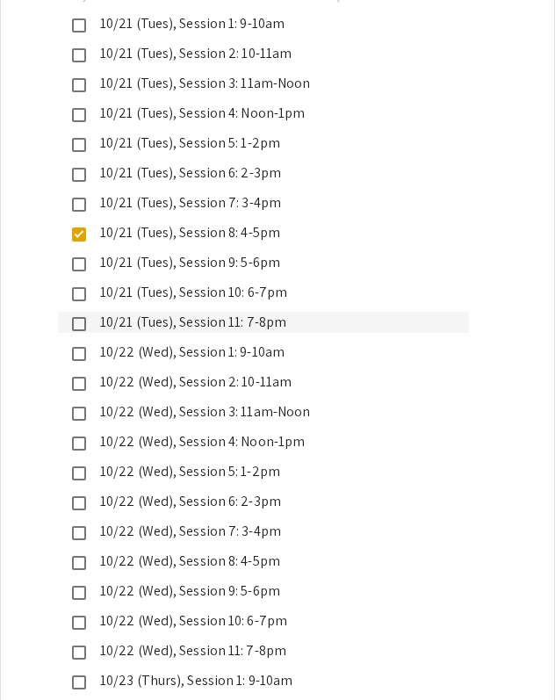
scroll to position [4276, 0]
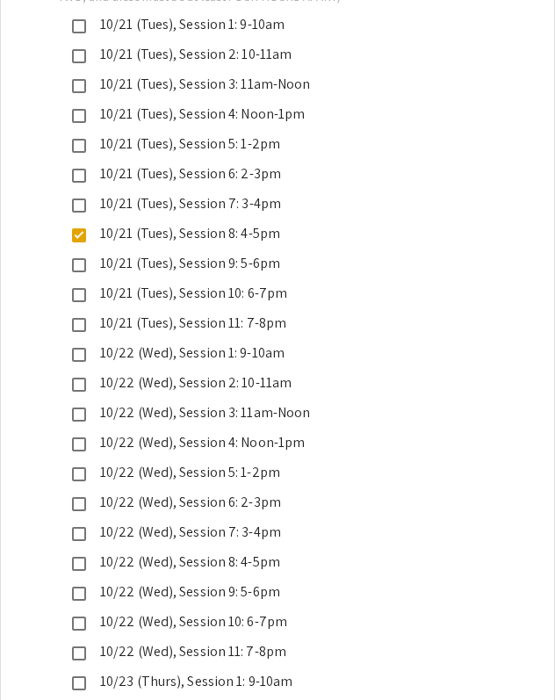
click at [268, 462] on div "10/22 (Wed), Session 5: 1-2pm" at bounding box center [270, 472] width 369 height 21
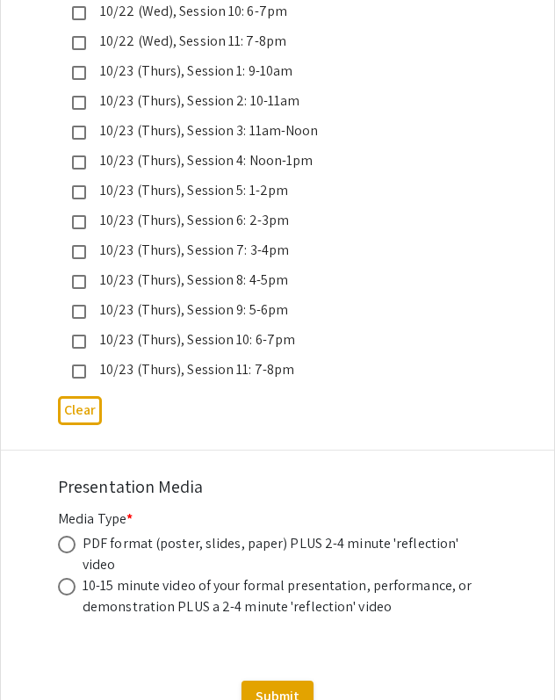
scroll to position [4914, 0]
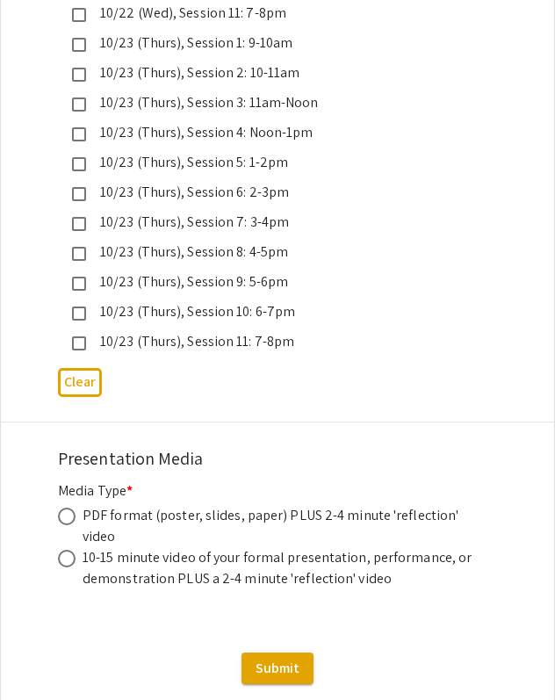
drag, startPoint x: 122, startPoint y: 458, endPoint x: 156, endPoint y: 478, distance: 39.8
click at [156, 505] on div "PDF format (poster, slides, paper) PLUS 2-4 minute 'reflection' video" at bounding box center [280, 526] width 395 height 42
click at [71, 507] on span at bounding box center [67, 516] width 18 height 18
click at [71, 507] on input "radio" at bounding box center [67, 516] width 18 height 18
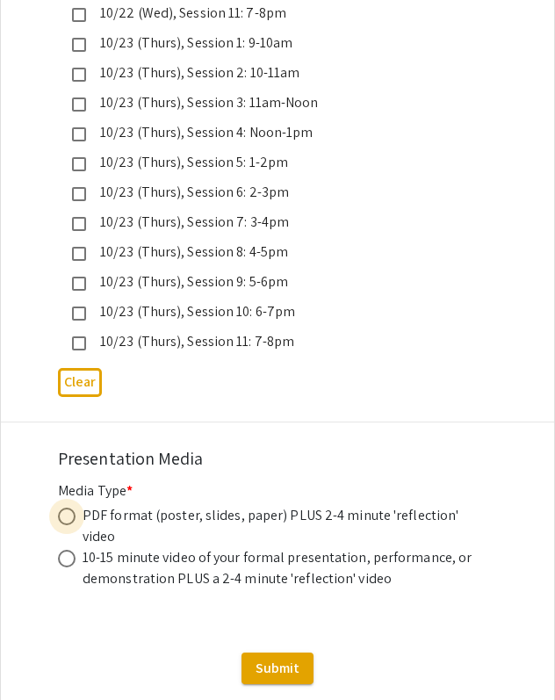
radio input "true"
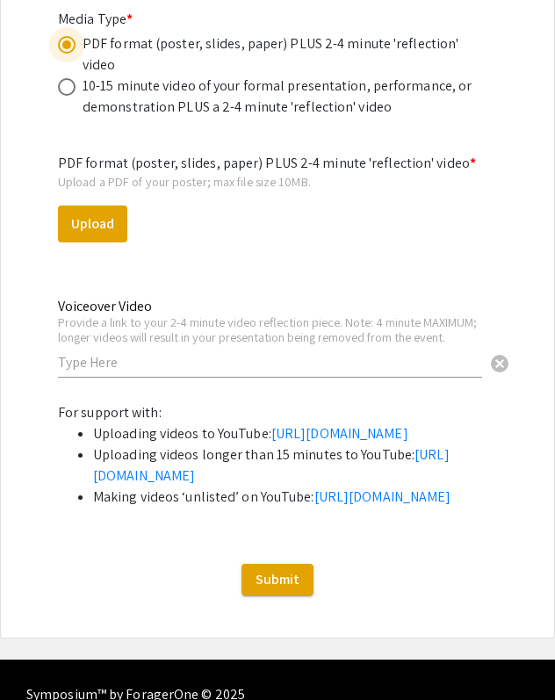
scroll to position [5386, 0]
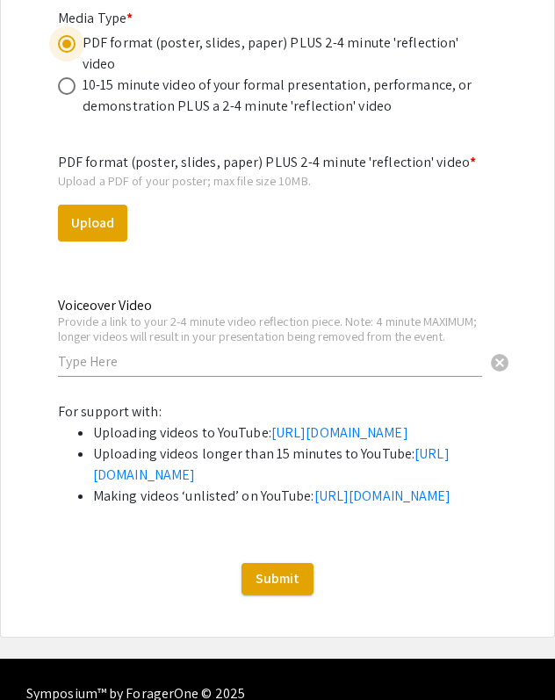
click at [183, 352] on input "text" at bounding box center [270, 361] width 424 height 18
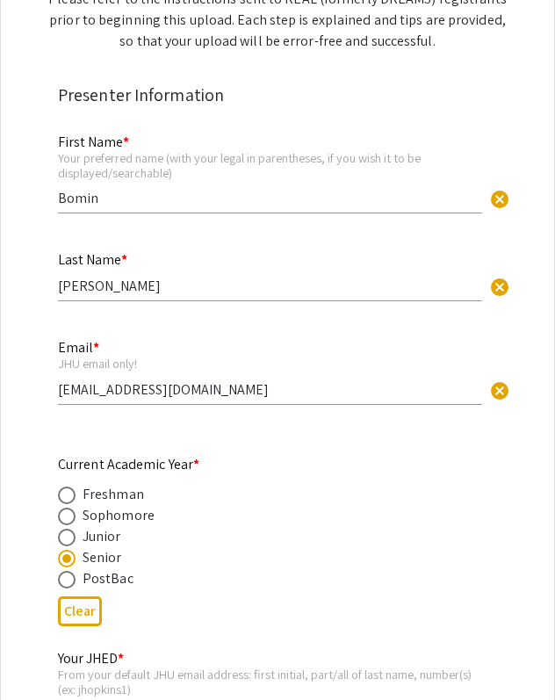
scroll to position [0, 0]
